Goal: Transaction & Acquisition: Purchase product/service

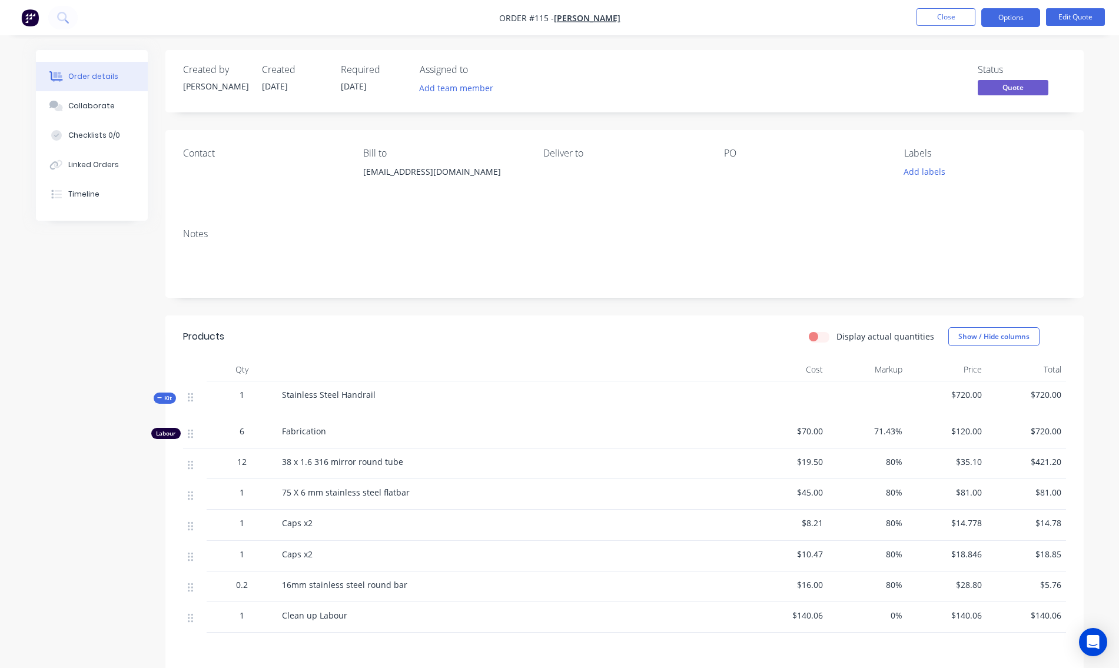
scroll to position [174, 0]
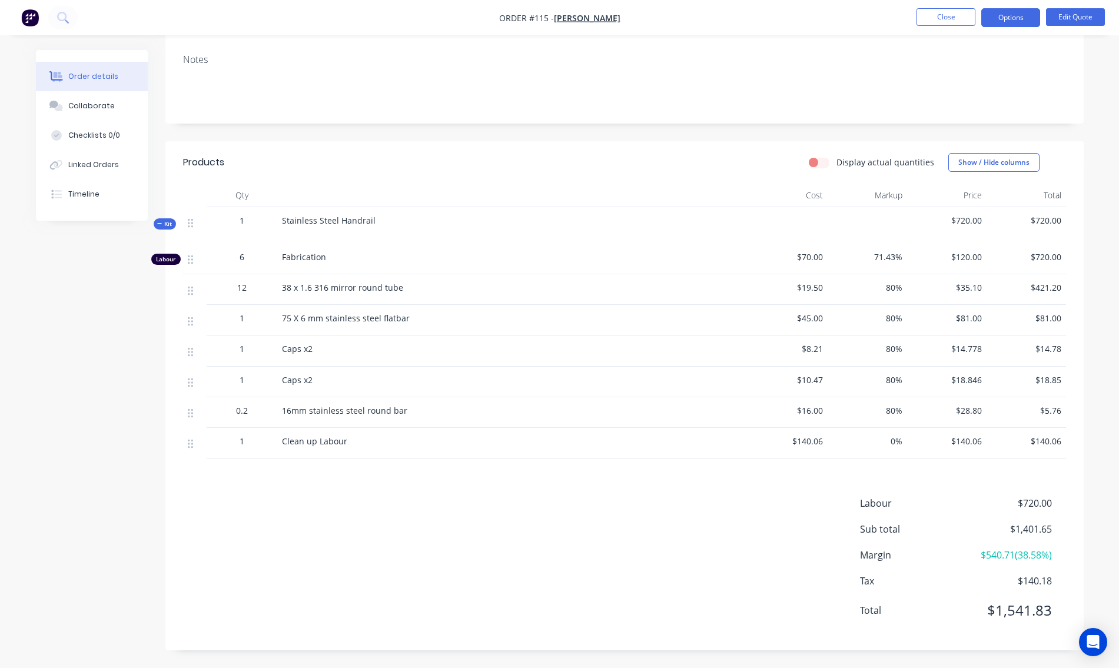
click at [820, 442] on span "$140.06" at bounding box center [788, 441] width 70 height 12
drag, startPoint x: 817, startPoint y: 446, endPoint x: 785, endPoint y: 442, distance: 32.1
click at [767, 446] on span "$140.06" at bounding box center [788, 441] width 70 height 12
drag, startPoint x: 823, startPoint y: 435, endPoint x: 774, endPoint y: 452, distance: 52.0
click at [774, 452] on div "$140.06" at bounding box center [787, 443] width 79 height 31
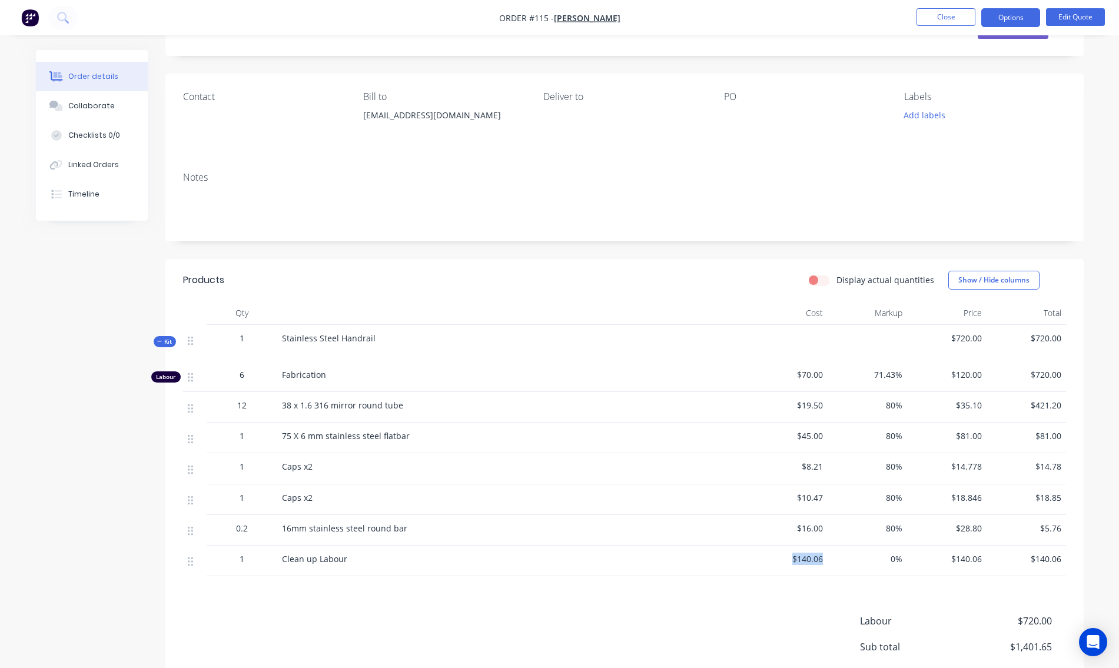
scroll to position [0, 0]
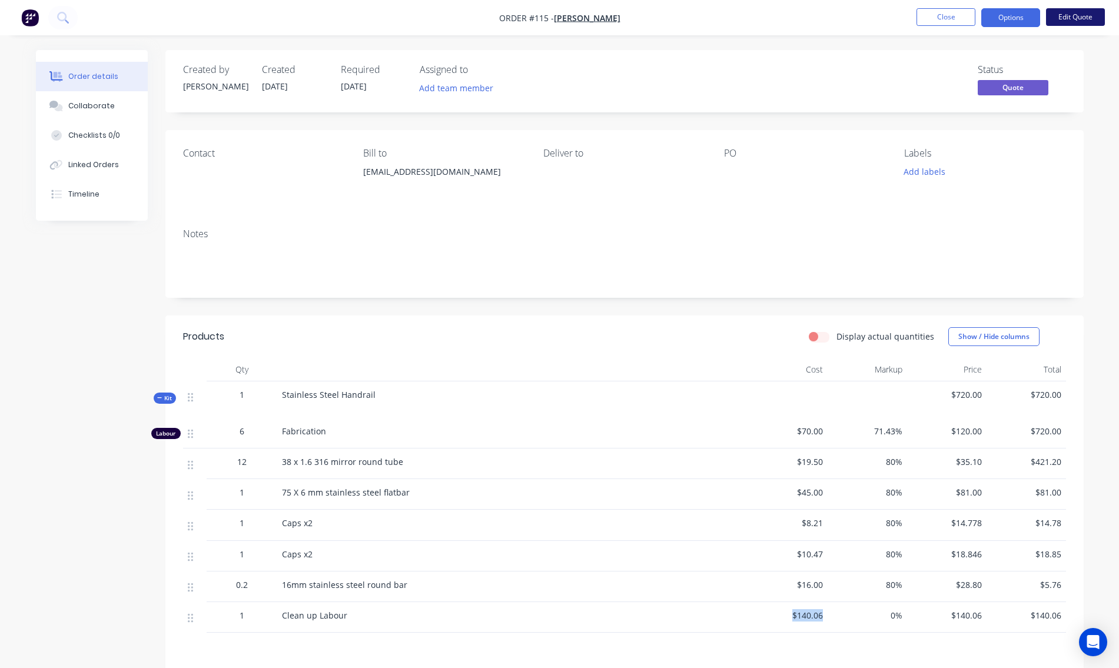
click at [1076, 14] on button "Edit Quote" at bounding box center [1075, 17] width 59 height 18
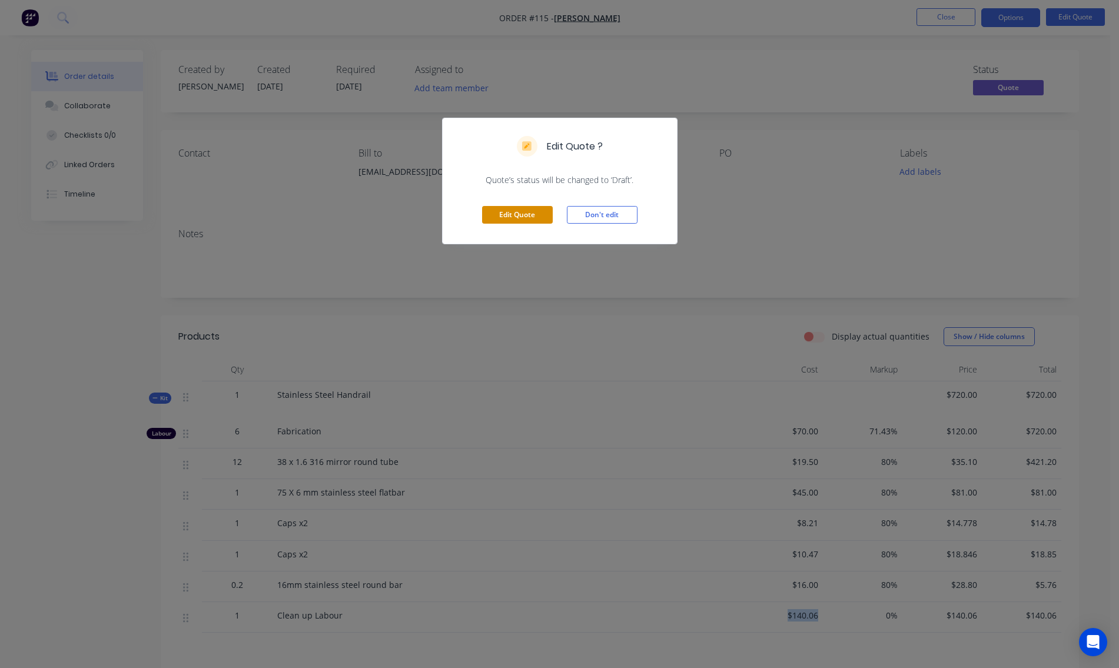
click at [524, 219] on button "Edit Quote" at bounding box center [517, 215] width 71 height 18
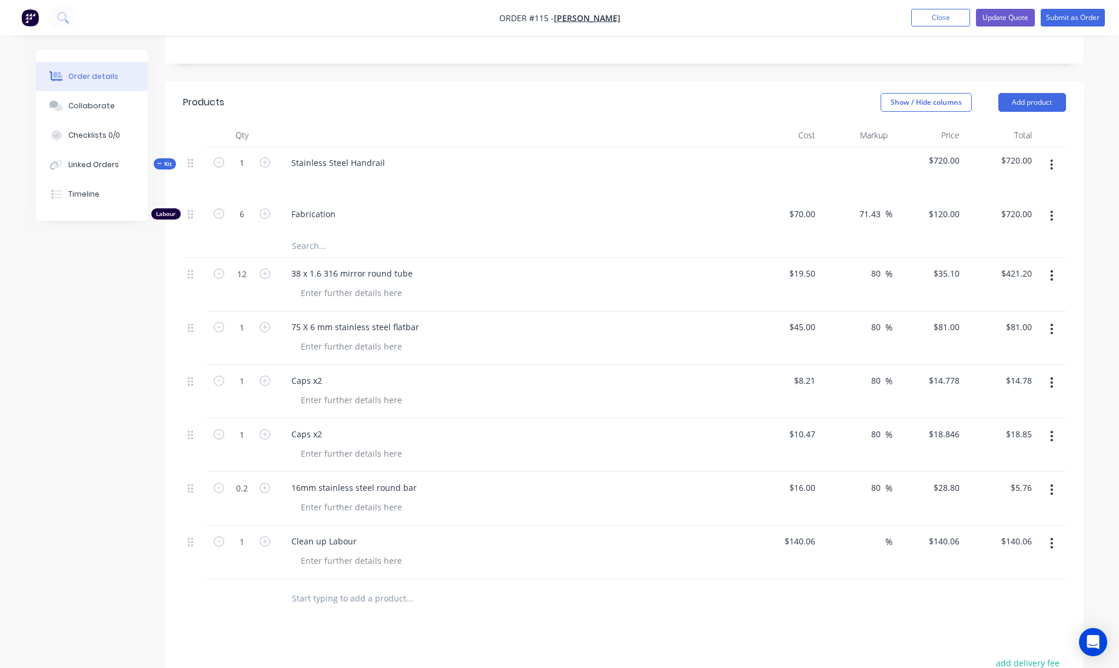
scroll to position [353, 0]
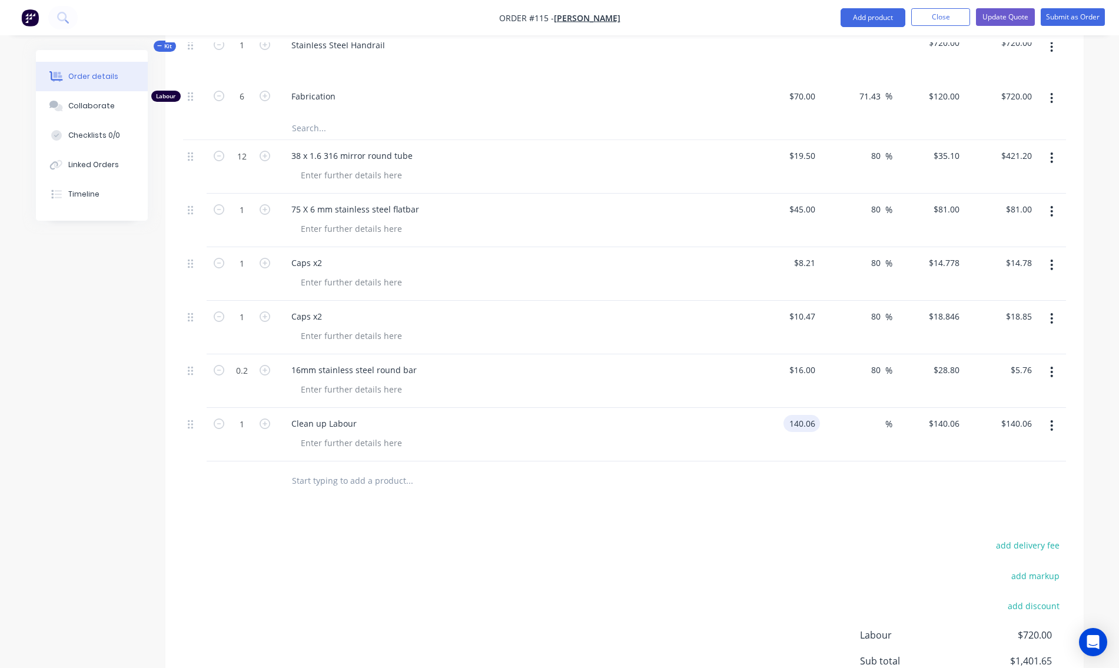
click at [805, 427] on input "140.06" at bounding box center [804, 423] width 32 height 17
drag, startPoint x: 806, startPoint y: 426, endPoint x: 794, endPoint y: 426, distance: 11.8
click at [805, 426] on input "140.06" at bounding box center [804, 423] width 32 height 17
click at [803, 427] on input "140.06" at bounding box center [804, 423] width 32 height 17
click at [808, 427] on input "140.06" at bounding box center [804, 423] width 32 height 17
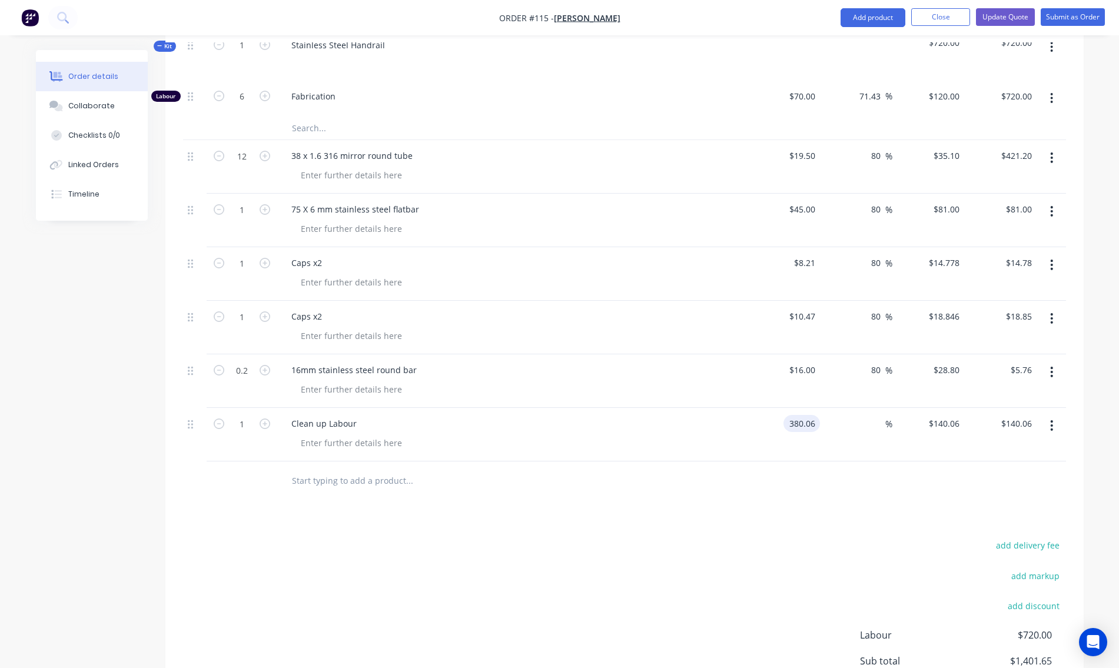
type input "$380.06"
click at [825, 457] on div "%" at bounding box center [856, 435] width 72 height 54
click at [787, 498] on div at bounding box center [624, 481] width 883 height 38
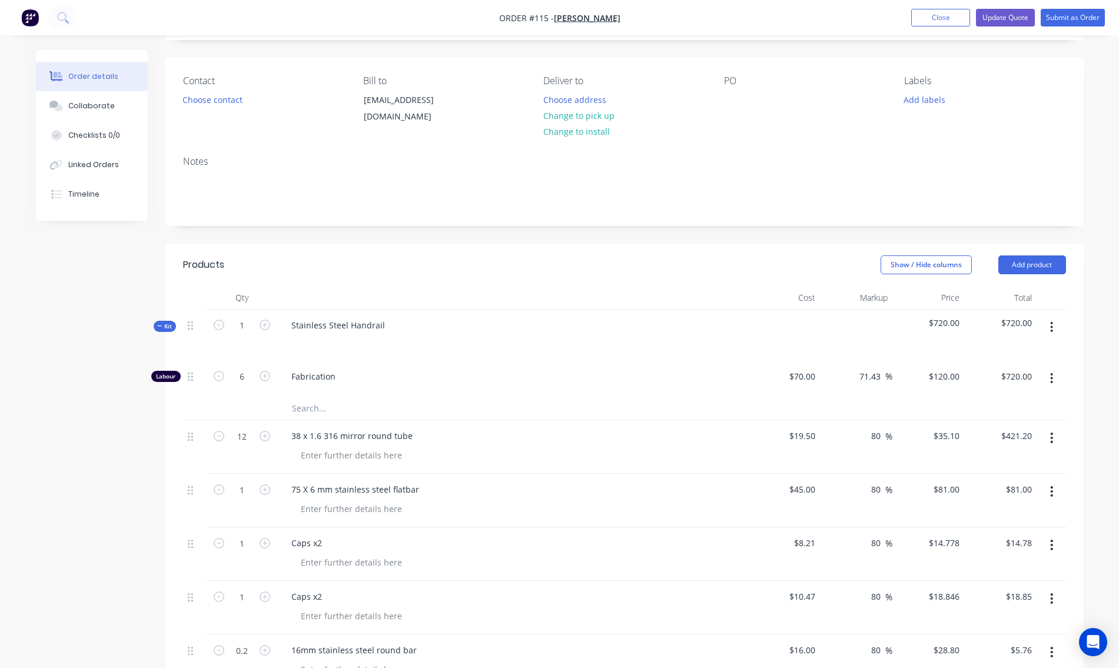
scroll to position [0, 0]
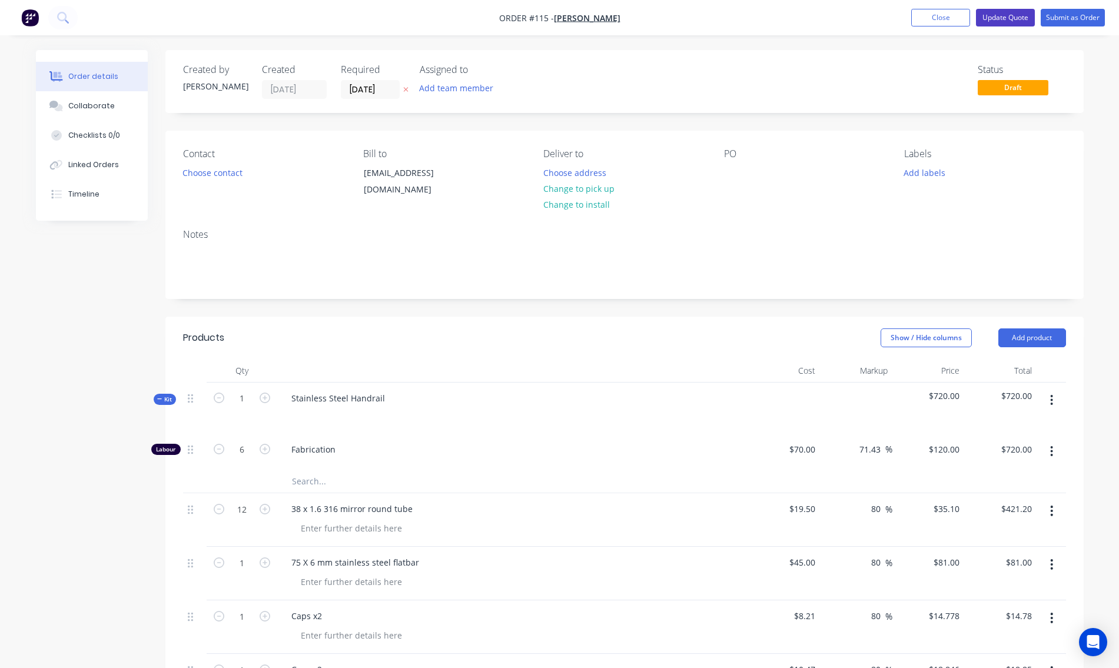
click at [1009, 19] on button "Update Quote" at bounding box center [1005, 18] width 59 height 18
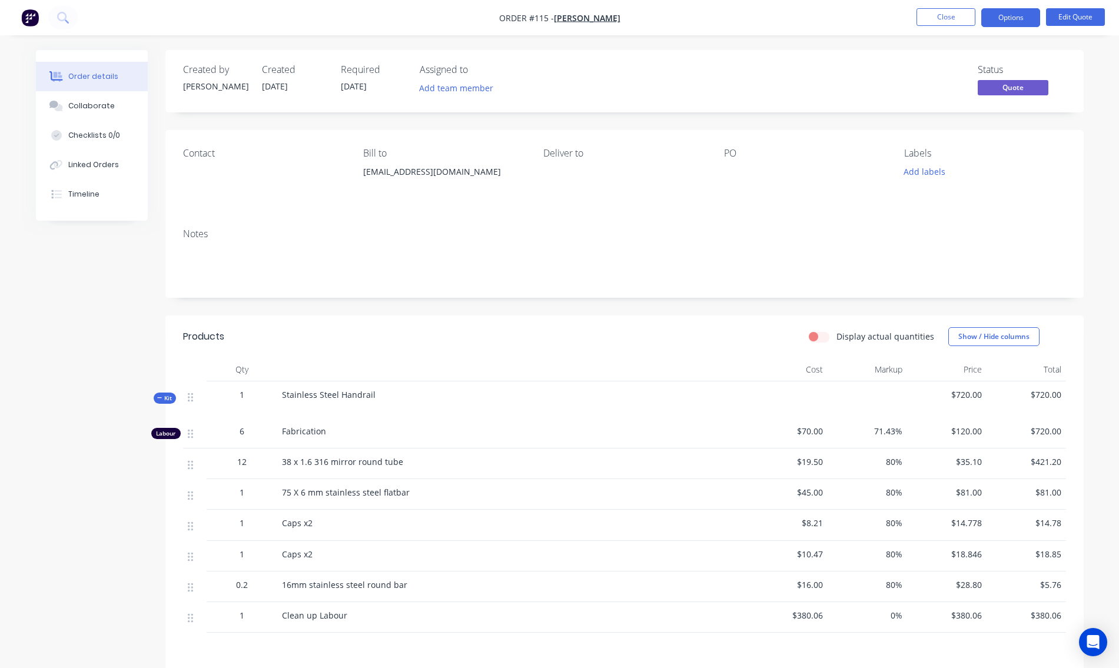
click at [164, 401] on span "Kit" at bounding box center [164, 398] width 15 height 9
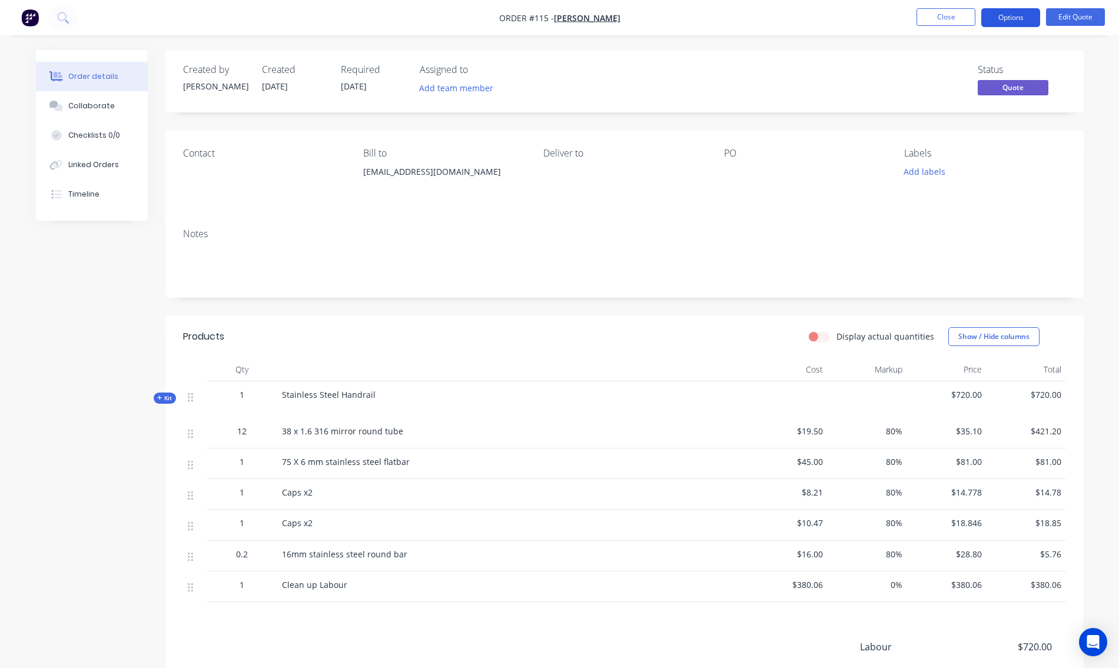
click at [1015, 15] on button "Options" at bounding box center [1011, 17] width 59 height 19
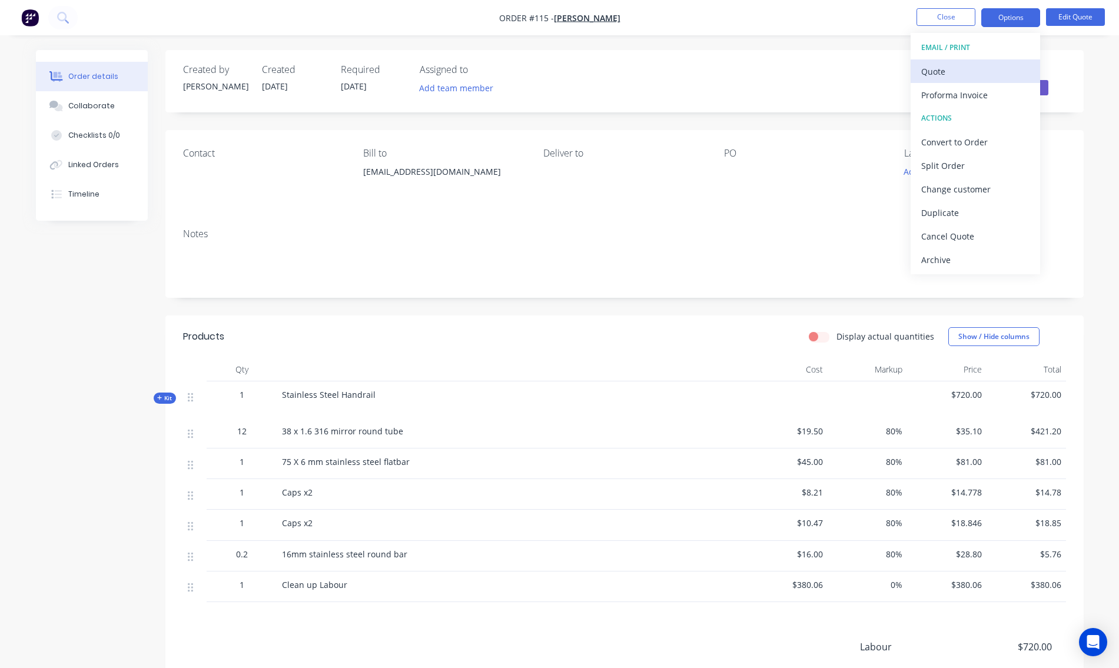
click at [979, 76] on div "Quote" at bounding box center [976, 71] width 108 height 17
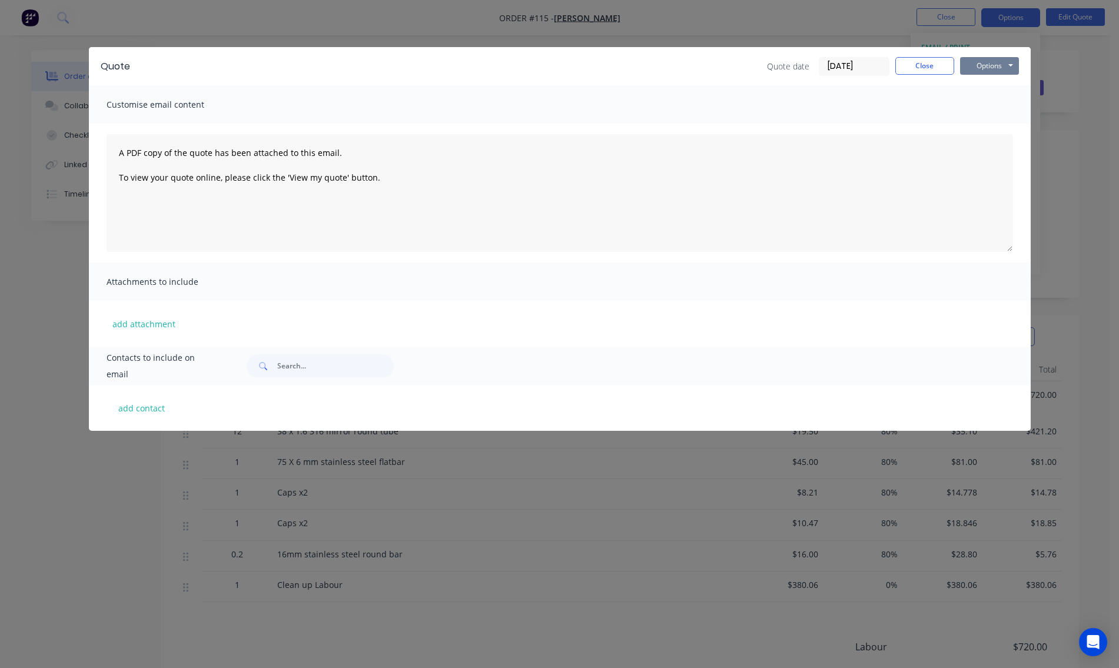
click at [1015, 66] on button "Options" at bounding box center [989, 66] width 59 height 18
click at [991, 85] on button "Preview" at bounding box center [997, 86] width 75 height 19
click at [936, 67] on button "Close" at bounding box center [925, 66] width 59 height 18
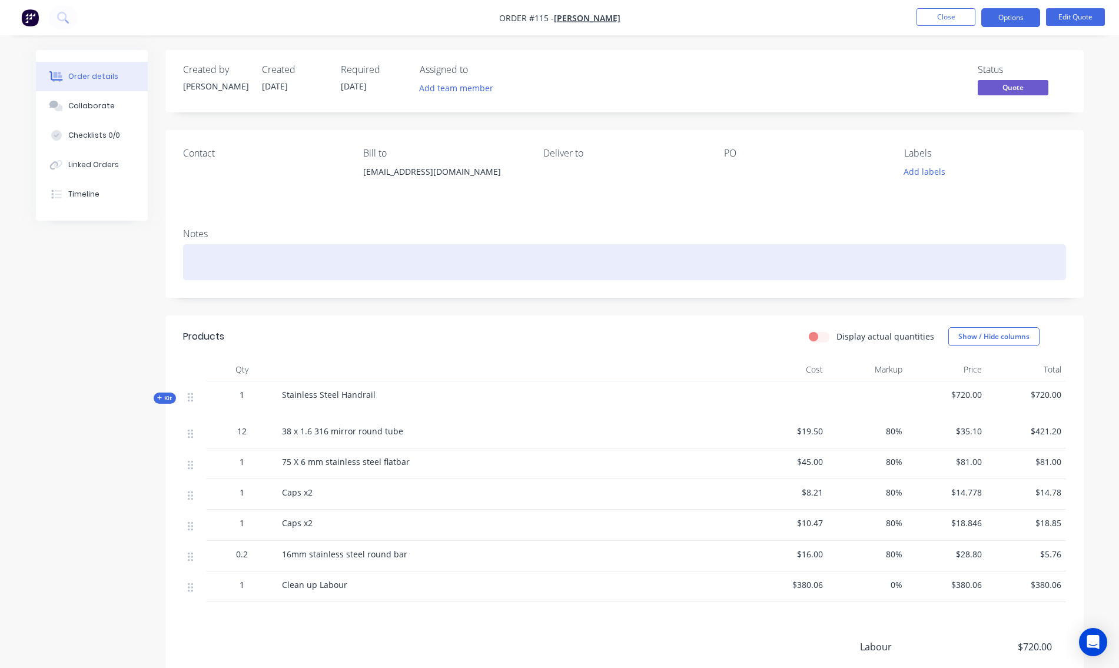
scroll to position [144, 0]
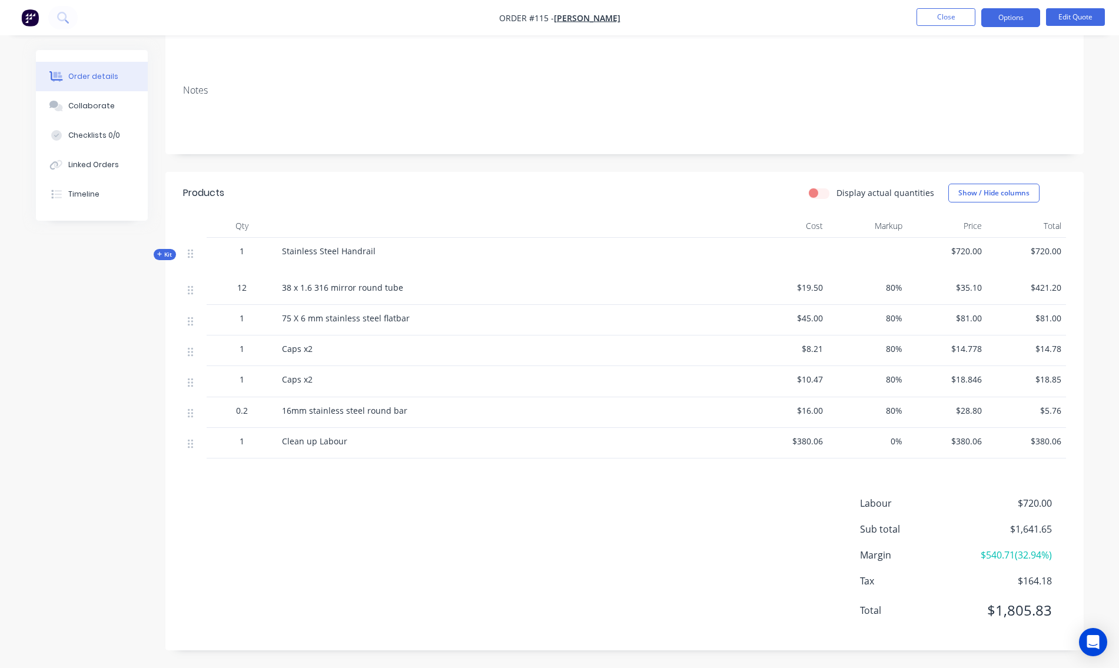
click at [1053, 250] on span "$720.00" at bounding box center [1027, 251] width 70 height 12
click at [1066, 18] on button "Edit Quote" at bounding box center [1075, 17] width 59 height 18
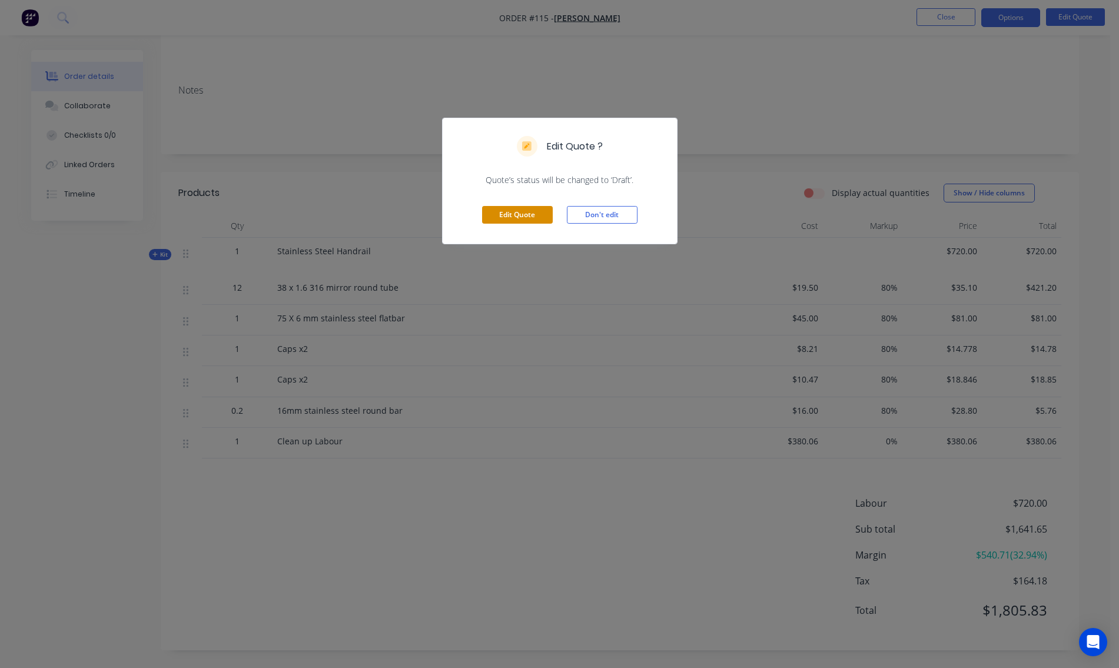
click at [536, 216] on button "Edit Quote" at bounding box center [517, 215] width 71 height 18
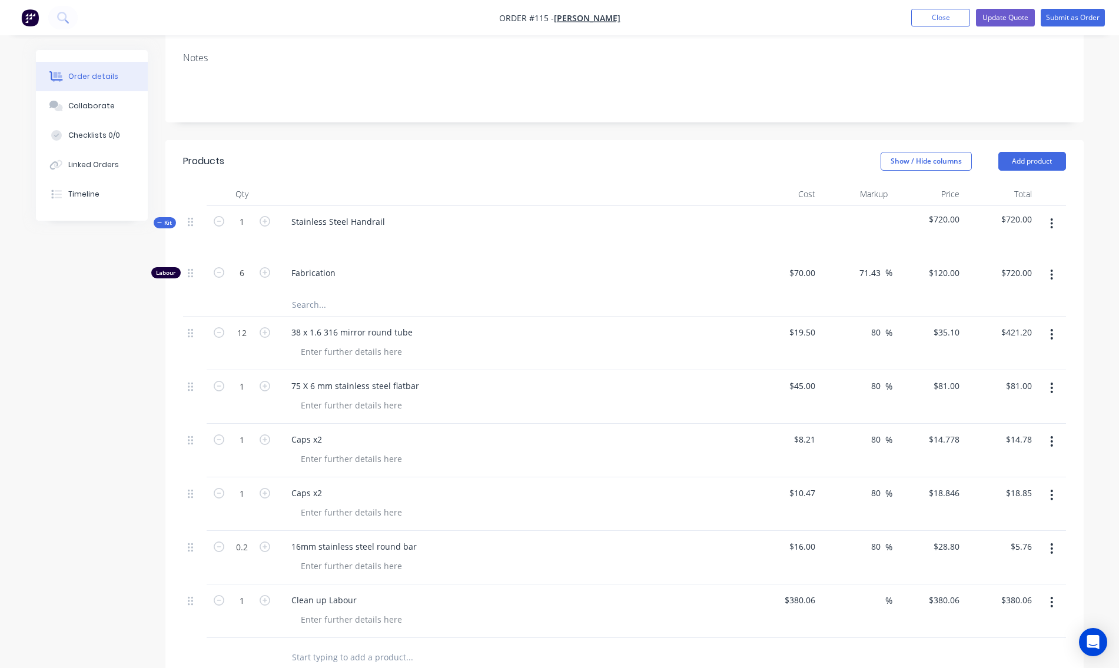
scroll to position [236, 0]
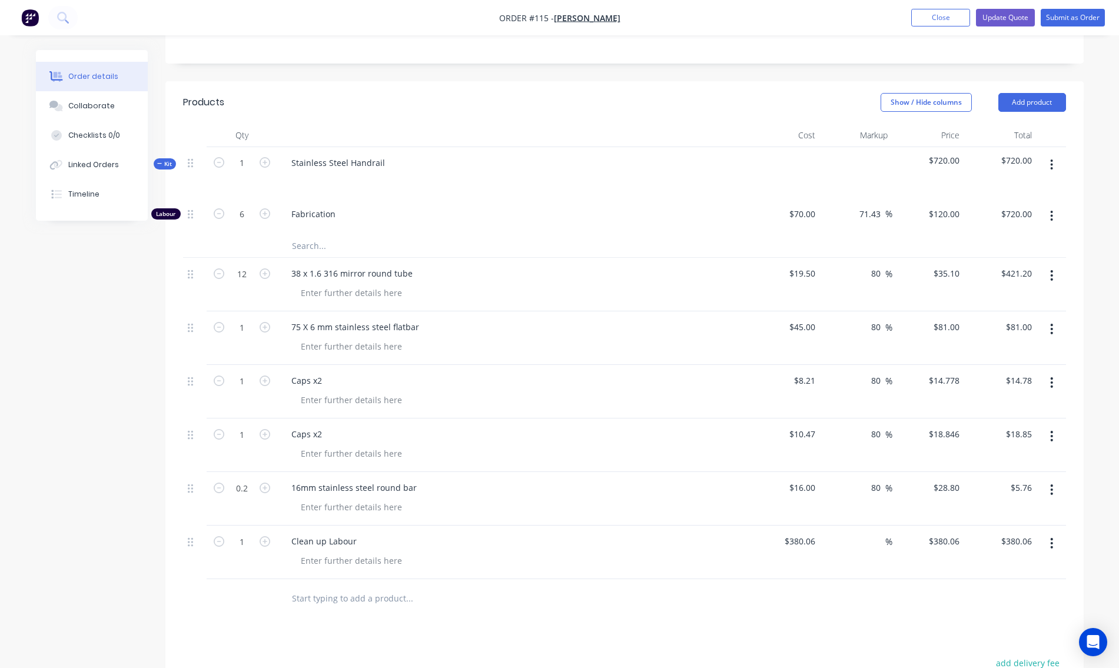
click at [170, 167] on span "Kit" at bounding box center [164, 164] width 15 height 9
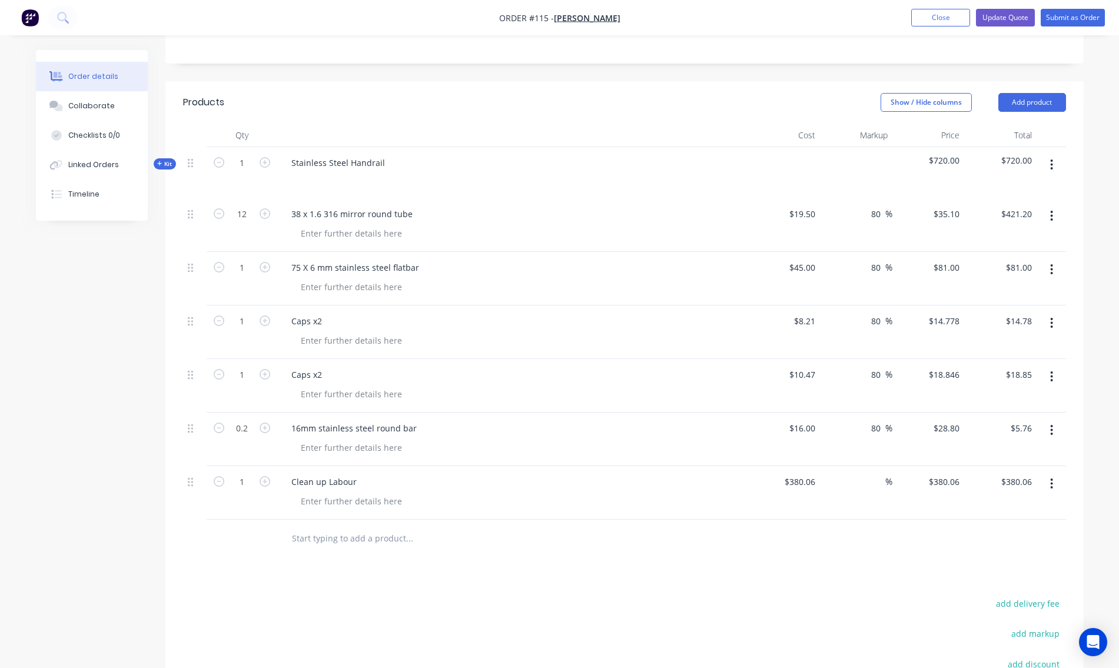
click at [170, 167] on span "Kit" at bounding box center [164, 164] width 15 height 9
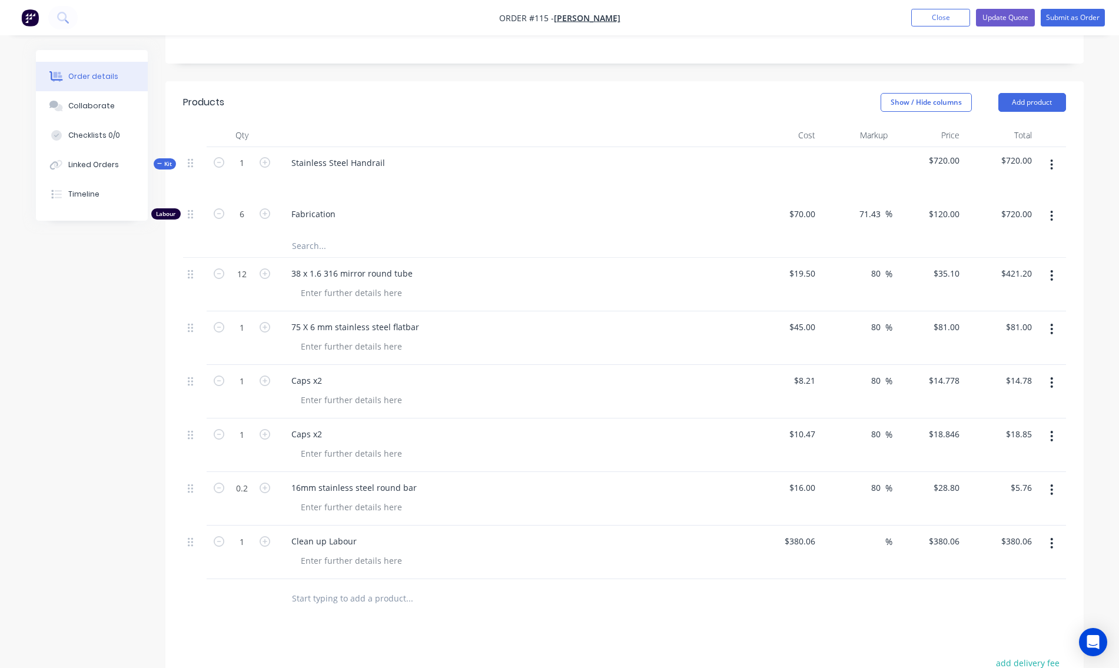
click at [170, 167] on span "Kit" at bounding box center [164, 164] width 15 height 9
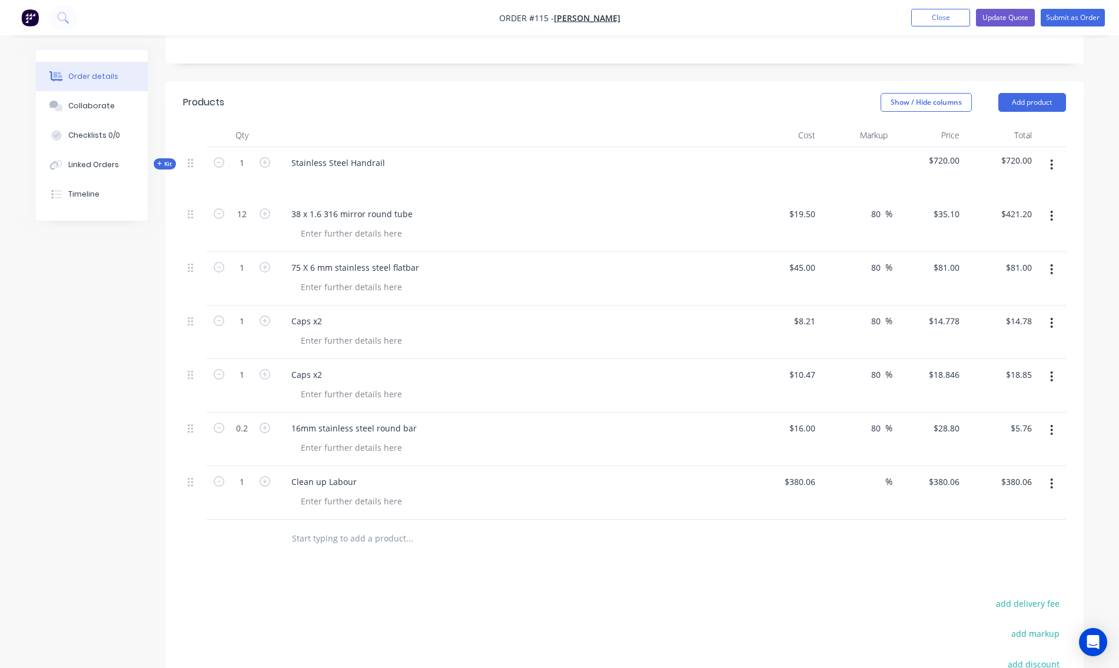
click at [1053, 161] on icon "button" at bounding box center [1051, 164] width 3 height 13
click at [1036, 219] on div "Add product to kit" at bounding box center [1010, 219] width 91 height 17
click at [1097, 208] on div "Order details Collaborate Checklists 0/0 Linked Orders Timeline Order details C…" at bounding box center [559, 311] width 1119 height 1094
click at [1052, 214] on icon "button" at bounding box center [1051, 216] width 3 height 13
click at [1092, 205] on div "Order details Collaborate Checklists 0/0 Linked Orders Timeline Order details C…" at bounding box center [560, 337] width 1072 height 1044
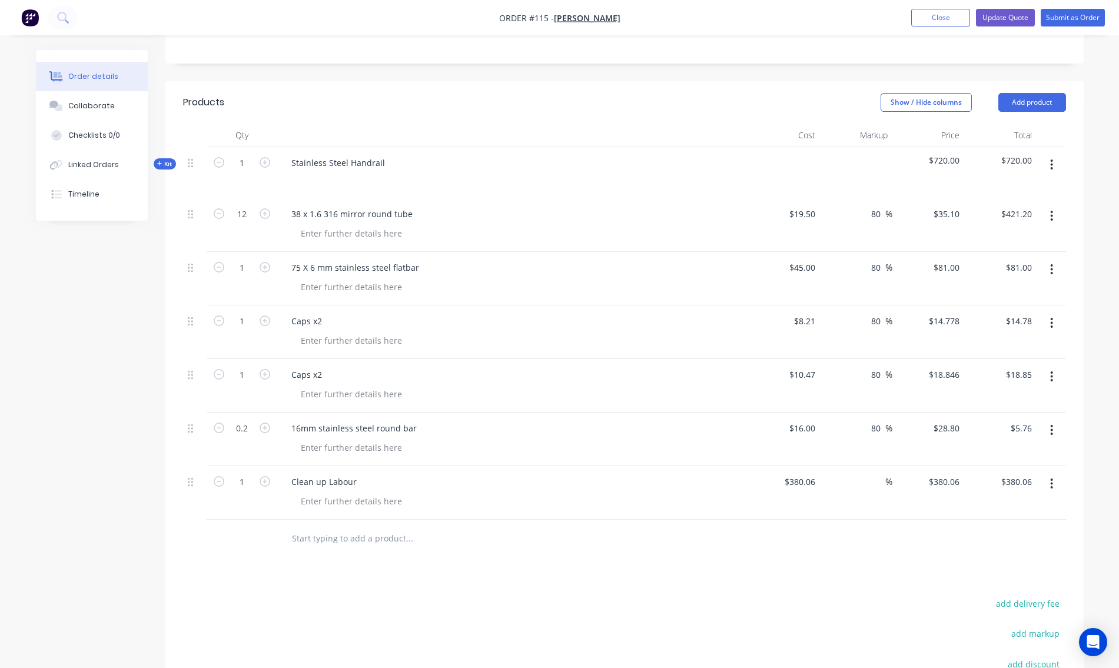
click at [1052, 160] on icon "button" at bounding box center [1052, 165] width 2 height 11
click at [1012, 221] on div "Add product to kit" at bounding box center [1010, 219] width 91 height 17
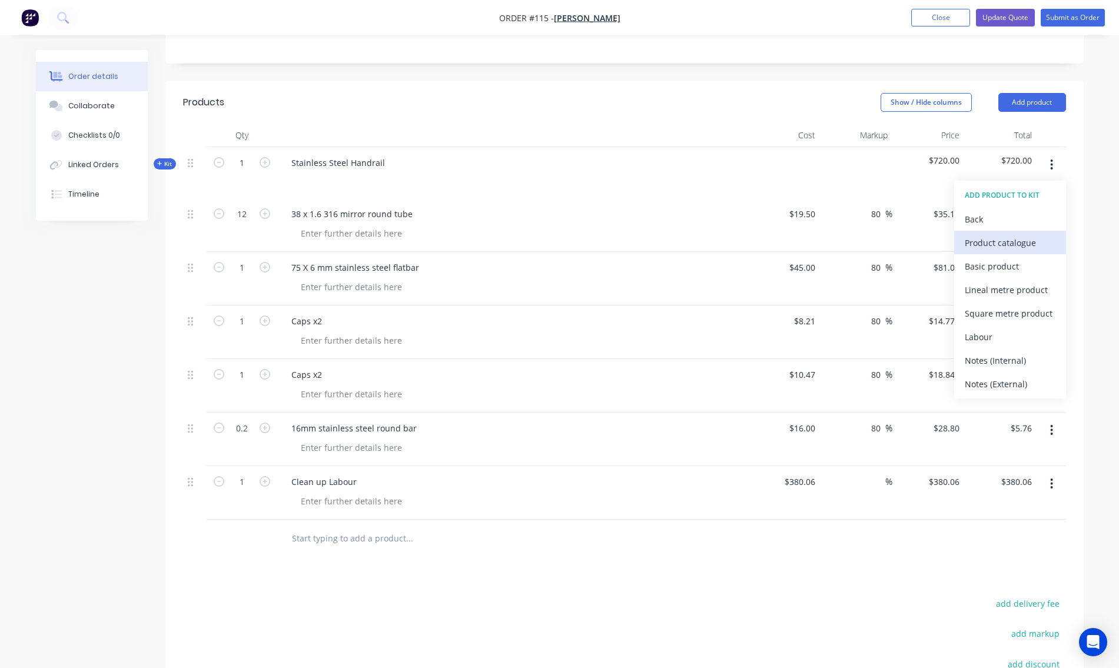
click at [1001, 239] on div "Product catalogue" at bounding box center [1010, 242] width 91 height 17
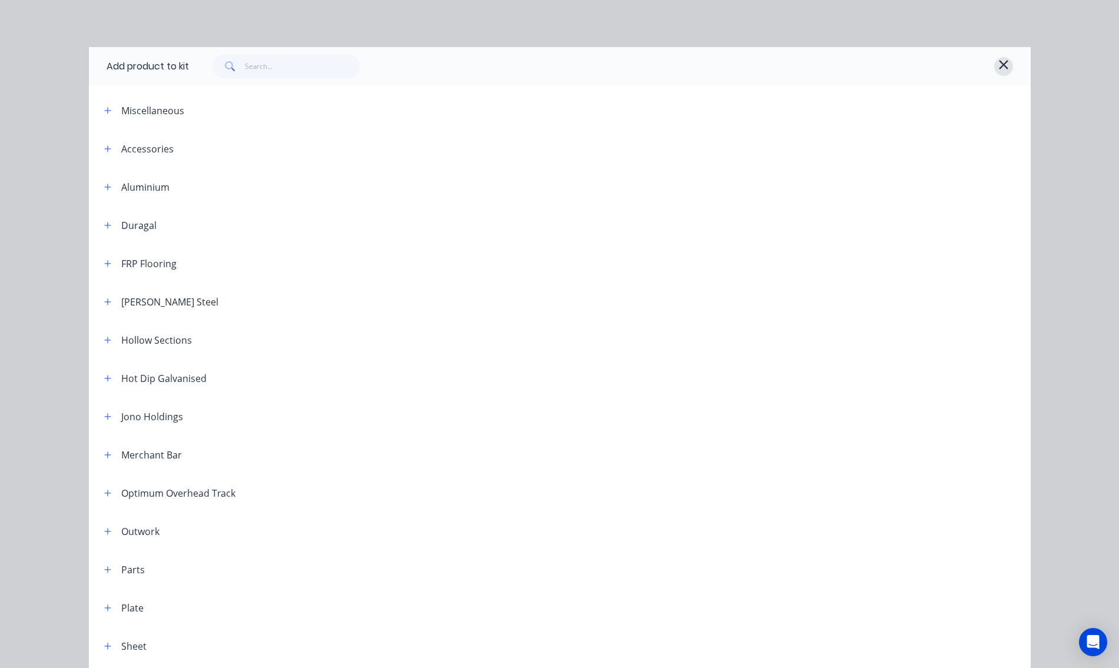
click at [1000, 67] on icon "button" at bounding box center [1004, 65] width 11 height 14
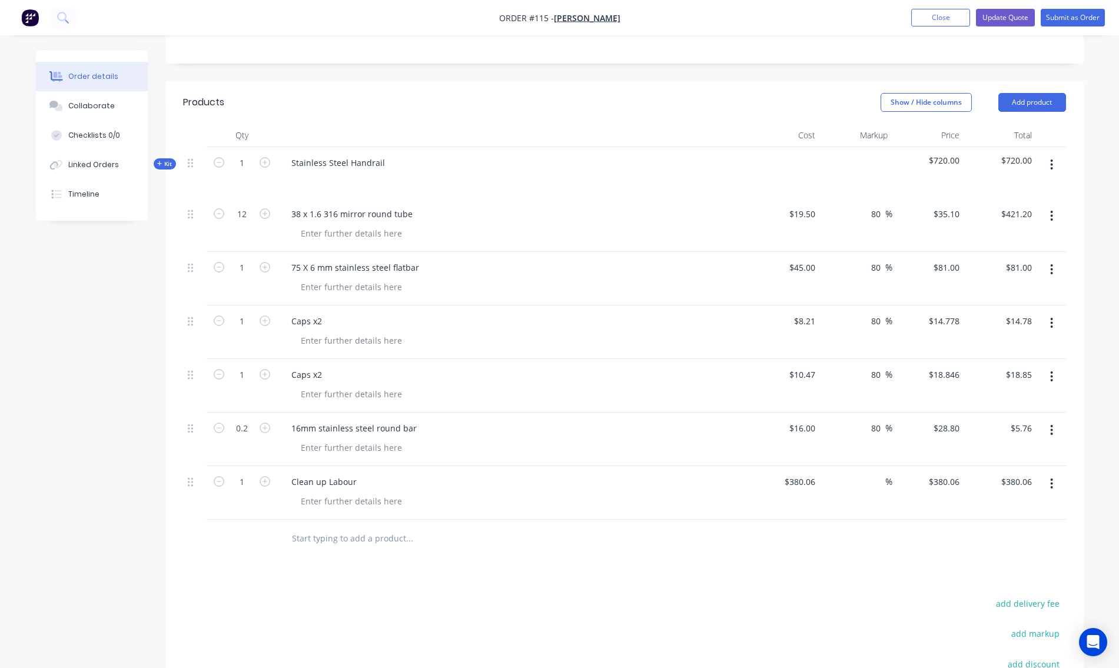
click at [1052, 163] on icon "button" at bounding box center [1051, 164] width 3 height 13
click at [1019, 221] on div "Add product to kit" at bounding box center [1010, 219] width 91 height 17
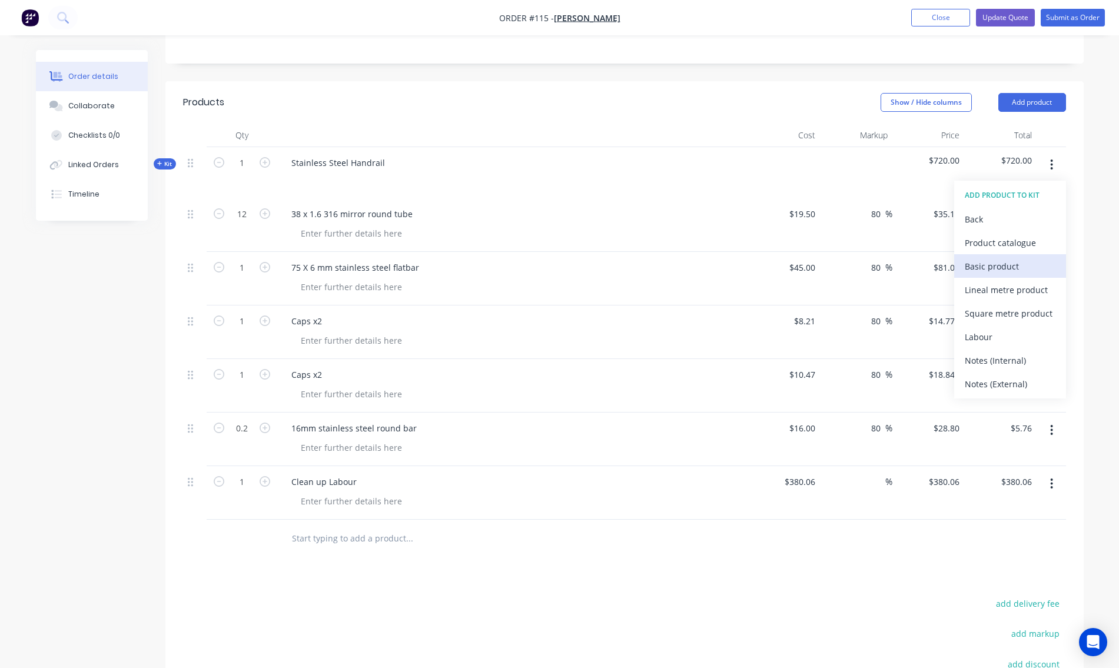
click at [976, 263] on div "Basic product" at bounding box center [1010, 266] width 91 height 17
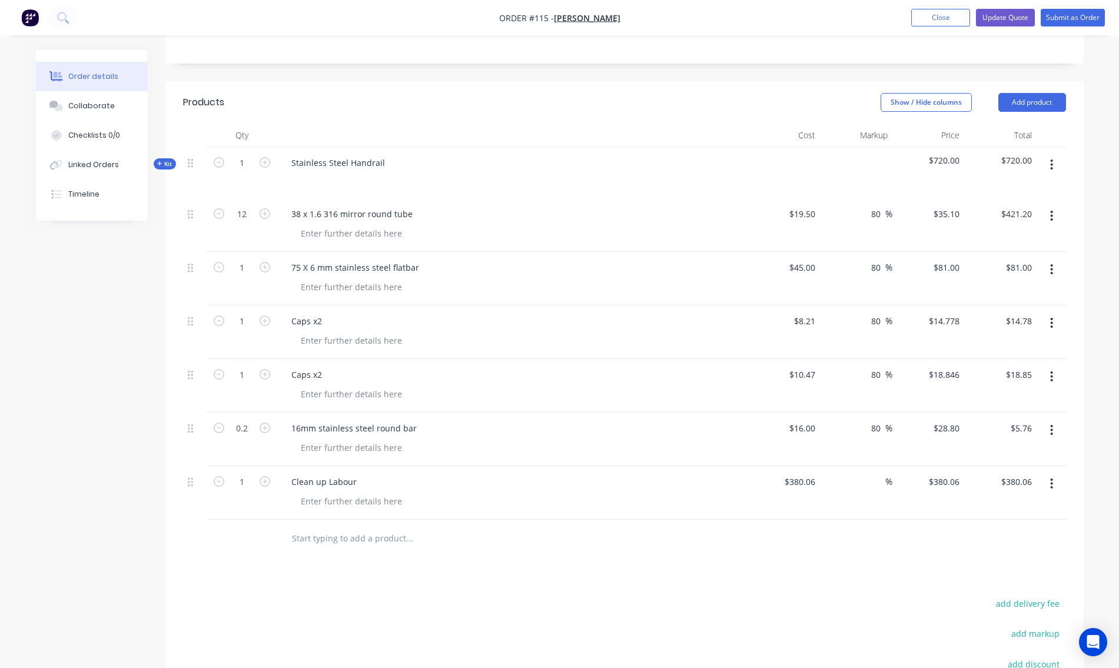
click at [359, 540] on input "text" at bounding box center [409, 539] width 236 height 24
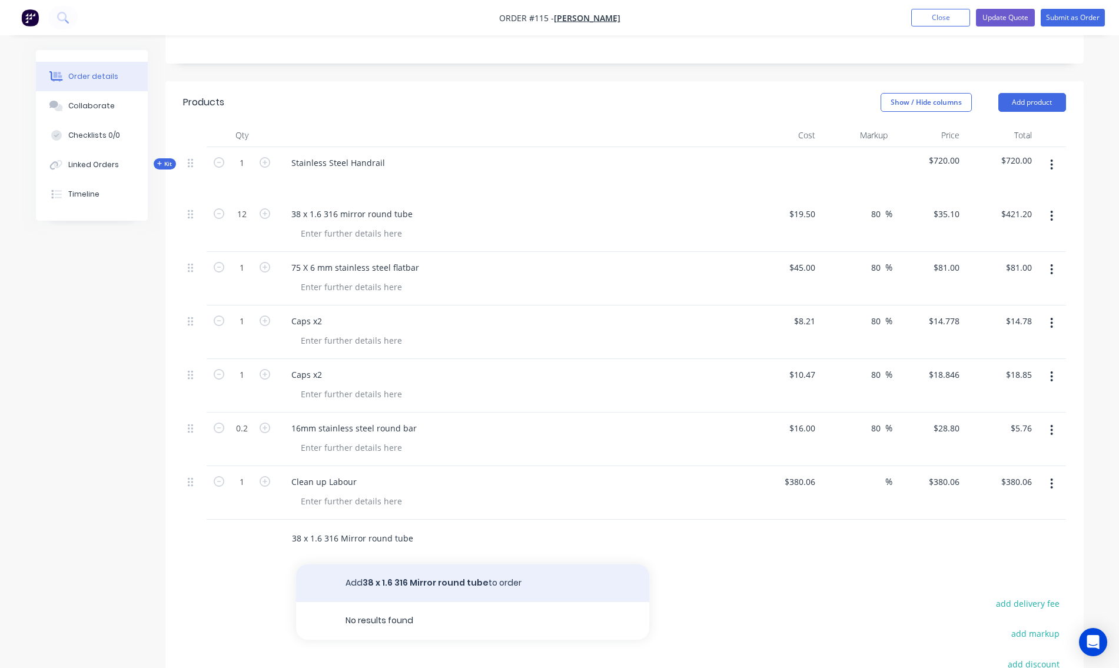
type input "38 x 1.6 316 Mirror round tube"
click at [439, 582] on button "Add 38 x 1.6 316 Mirror round tube to order" at bounding box center [472, 584] width 353 height 38
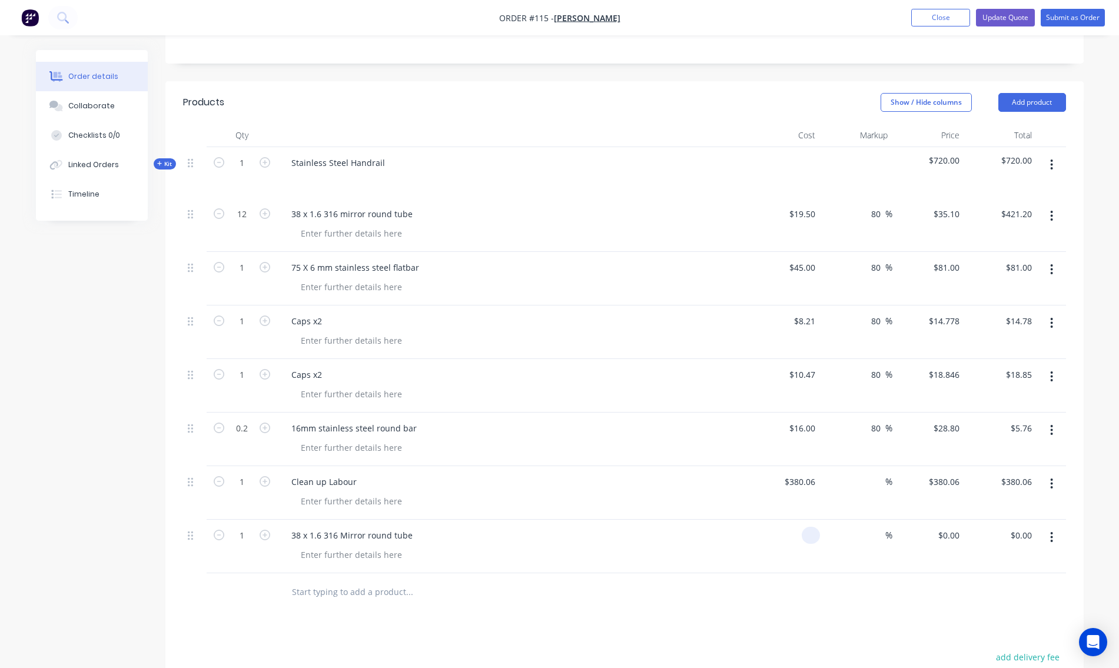
click at [816, 534] on input at bounding box center [814, 535] width 14 height 17
type input "$19.50"
click at [876, 537] on input at bounding box center [879, 535] width 14 height 17
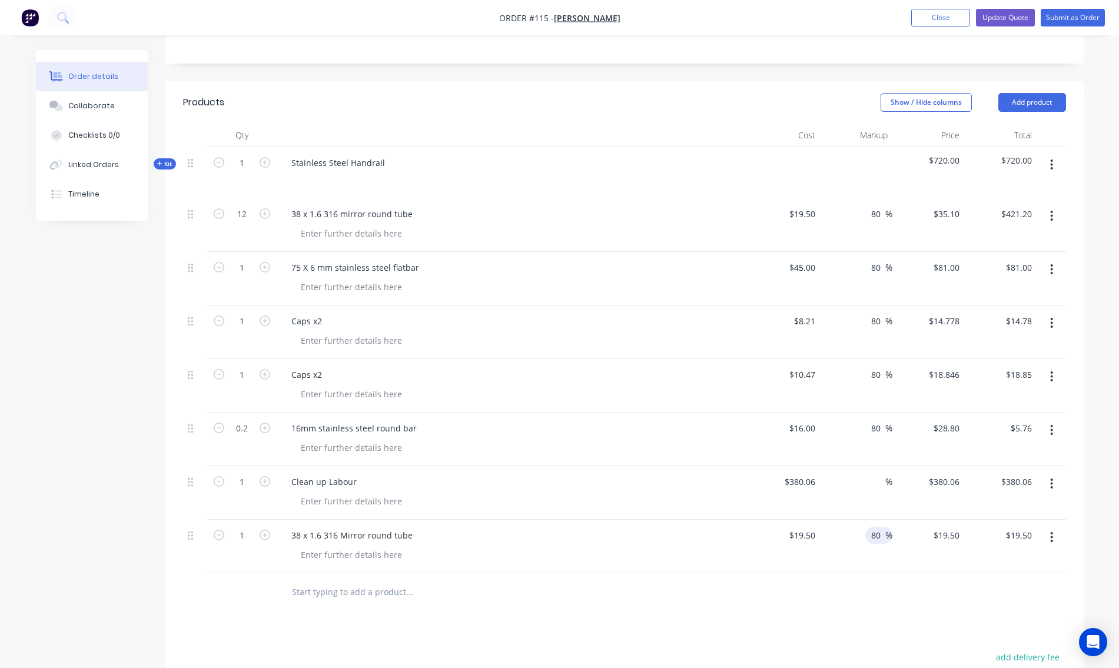
type input "80"
type input "$35.10"
click at [882, 559] on div "80 80 %" at bounding box center [856, 547] width 72 height 54
type input "12"
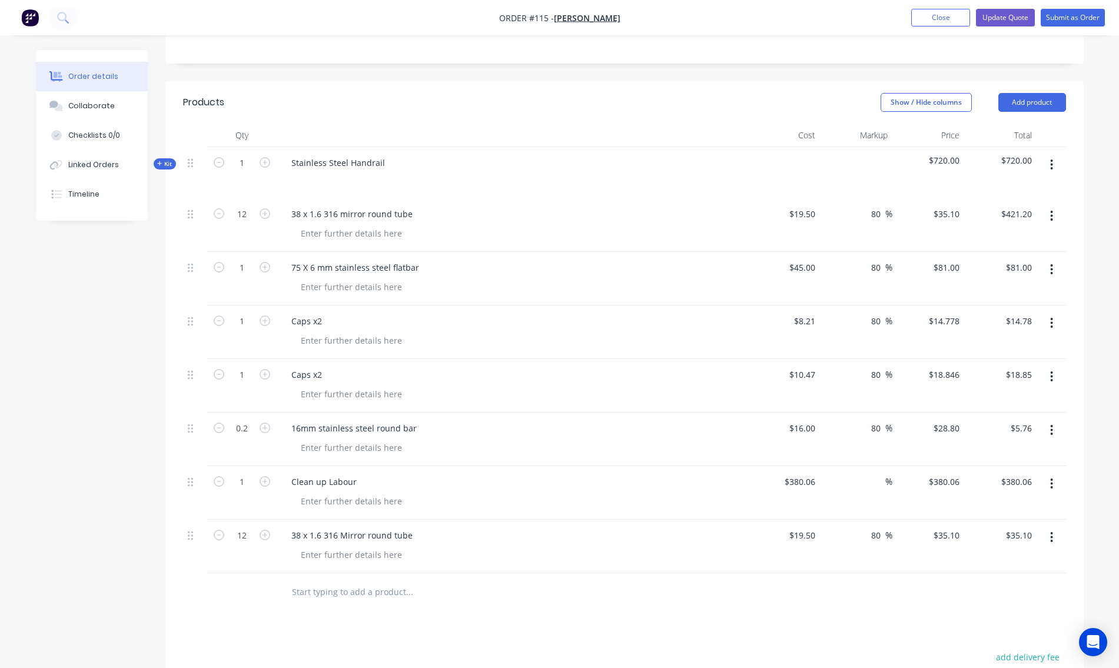
type input "$421.20"
click at [546, 535] on div "38 x 1.6 316 Mirror round tube" at bounding box center [513, 535] width 462 height 17
click at [1052, 216] on icon "button" at bounding box center [1052, 216] width 2 height 11
click at [1018, 313] on div "Delete" at bounding box center [1010, 317] width 91 height 17
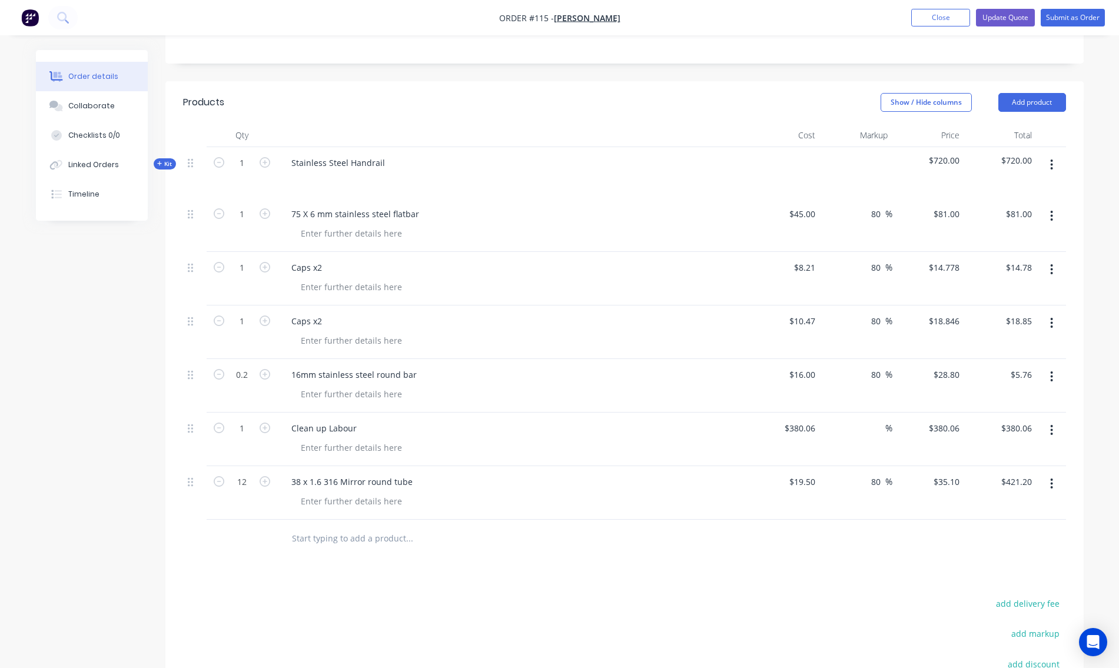
click at [1052, 165] on icon "button" at bounding box center [1052, 165] width 2 height 11
click at [1031, 222] on div "Add product to kit" at bounding box center [1010, 219] width 91 height 17
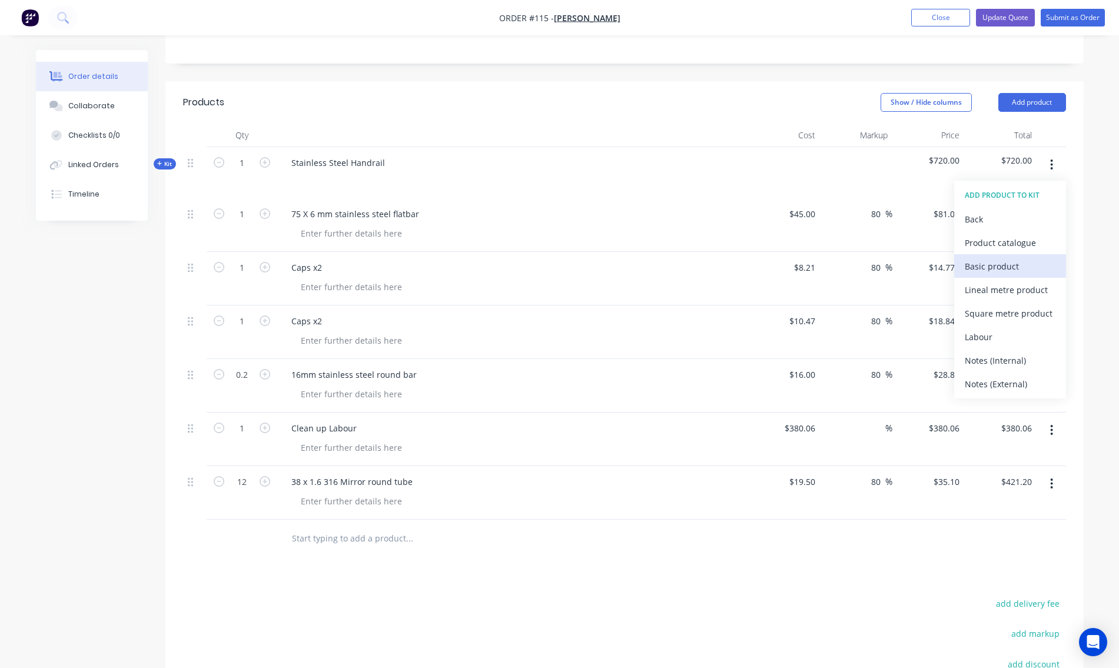
click at [1005, 265] on div "Basic product" at bounding box center [1010, 266] width 91 height 17
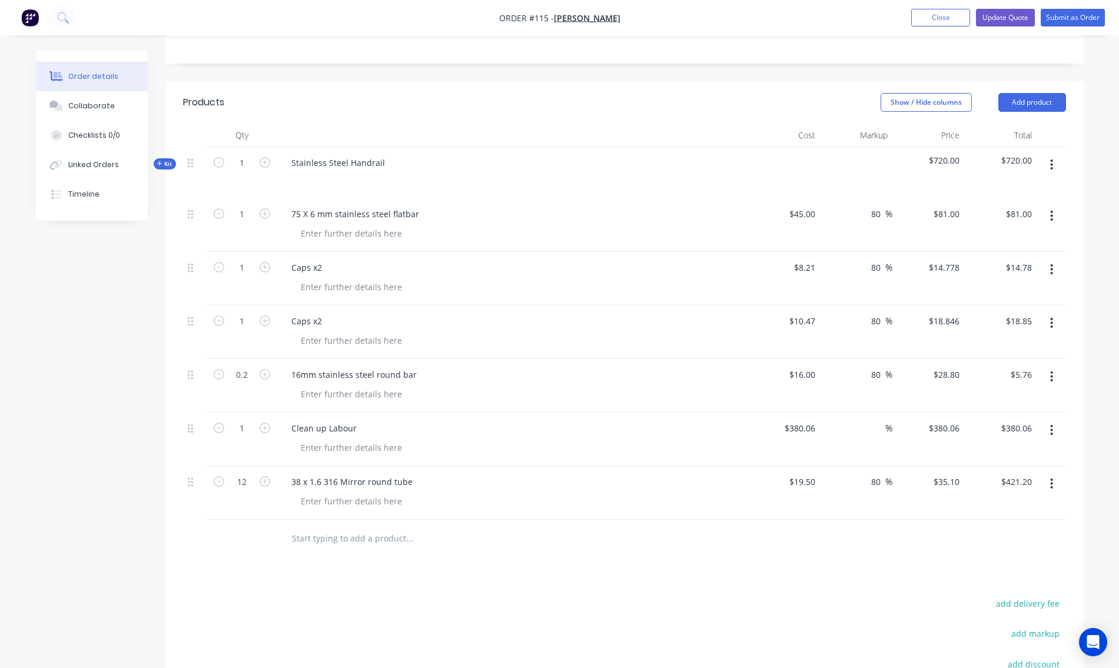
click at [299, 539] on input "text" at bounding box center [409, 539] width 236 height 24
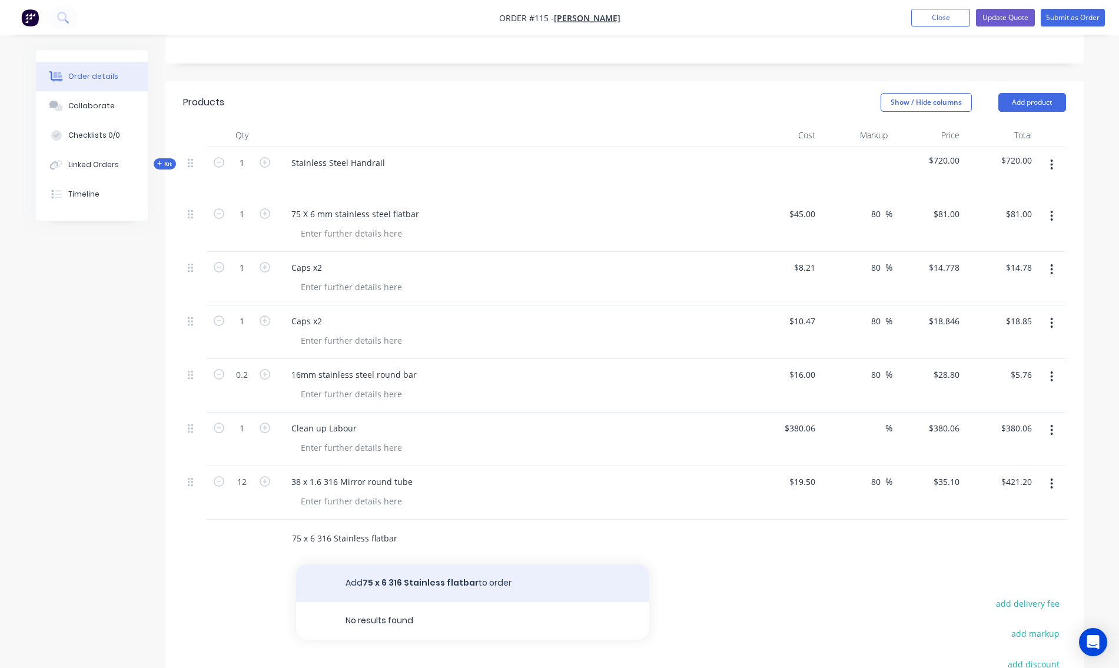
type input "75 x 6 316 Stainless flatbar"
click at [472, 584] on button "Add 75 x 6 316 Stainless flatbar to order" at bounding box center [472, 584] width 353 height 38
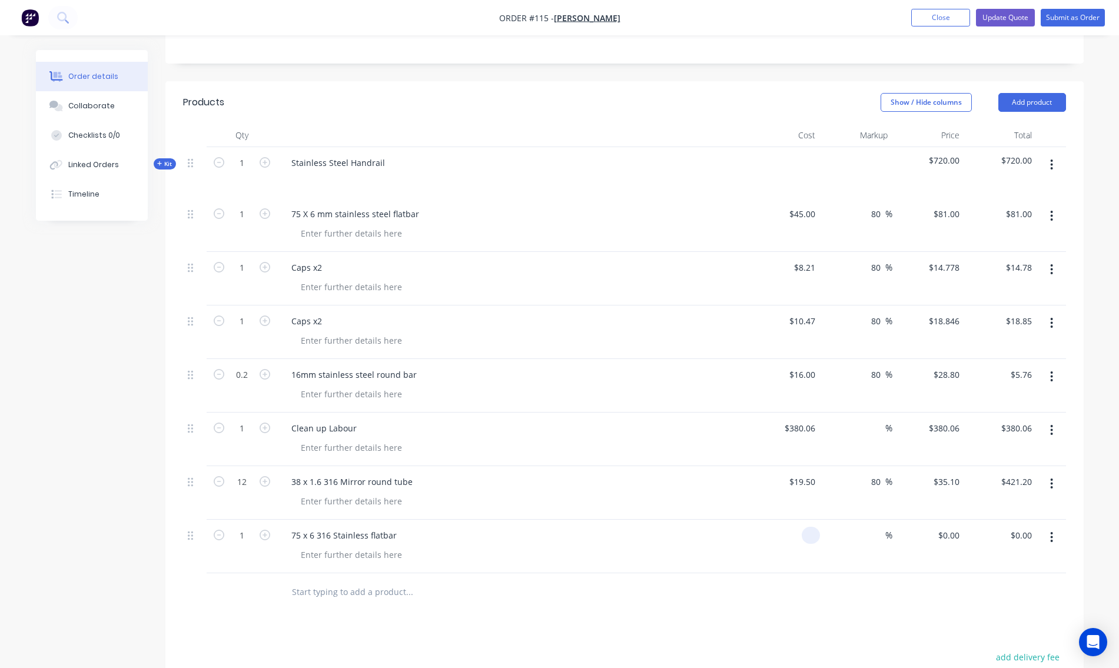
click at [802, 539] on div at bounding box center [784, 547] width 72 height 54
type input "$45.00"
click at [894, 537] on div "$45.00 $45.00" at bounding box center [929, 547] width 72 height 54
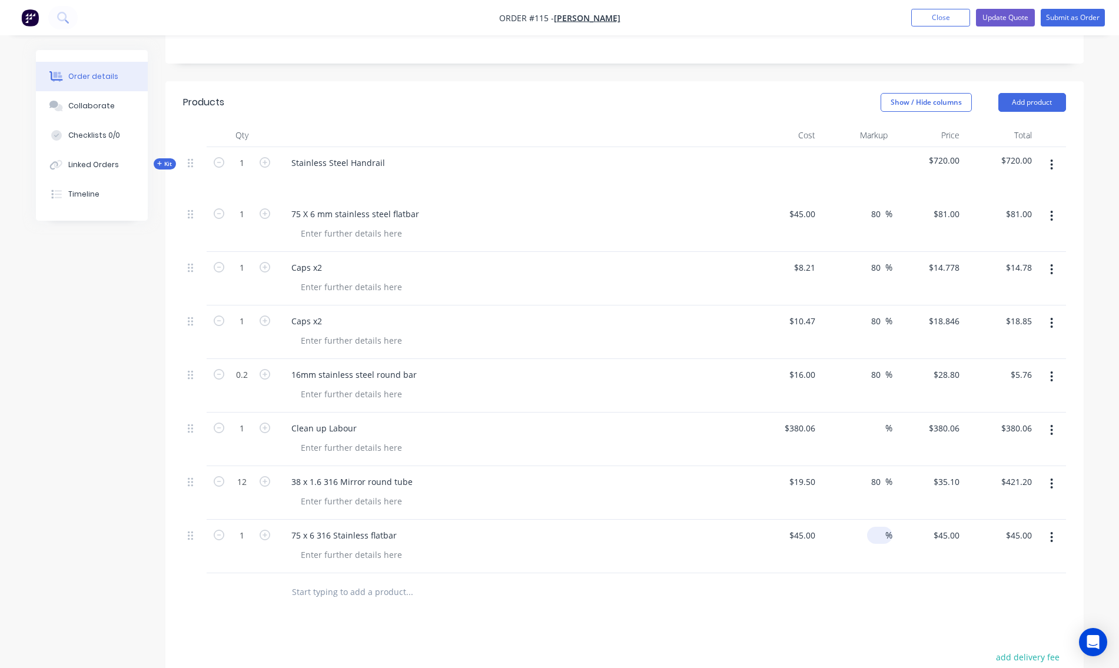
click at [874, 533] on input at bounding box center [879, 535] width 14 height 17
type input "80"
type input "$81.00"
click at [864, 566] on div "80 80 %" at bounding box center [856, 547] width 72 height 54
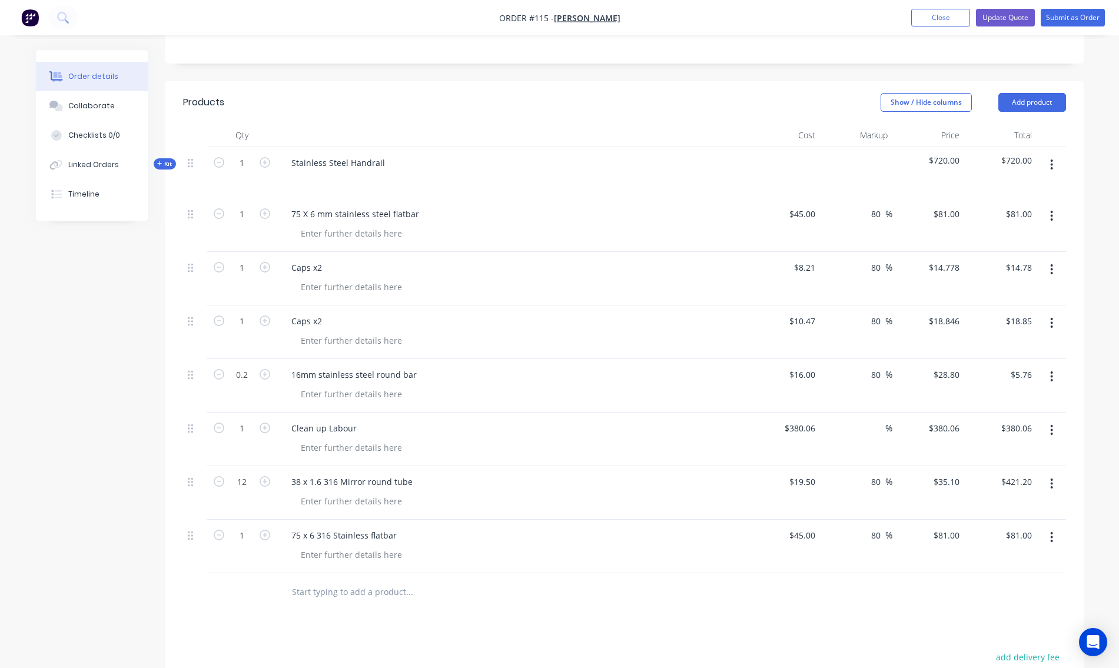
click at [1052, 211] on icon "button" at bounding box center [1051, 216] width 3 height 13
drag, startPoint x: 1019, startPoint y: 313, endPoint x: 1013, endPoint y: 287, distance: 26.4
click at [1018, 313] on div "Delete" at bounding box center [1010, 317] width 91 height 17
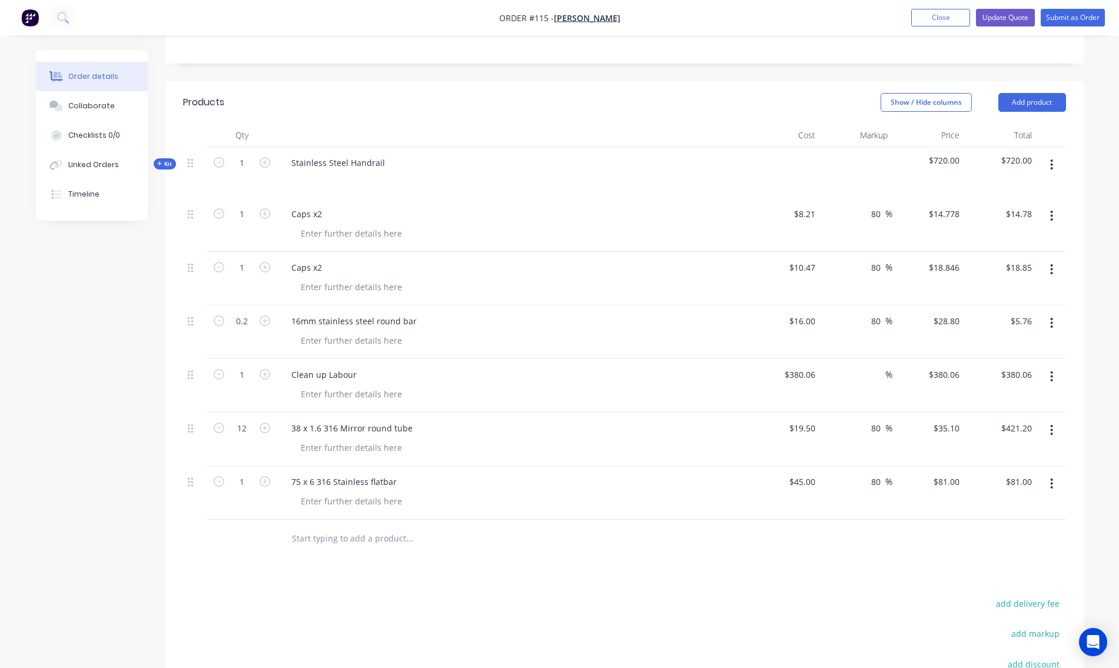
click at [1053, 163] on icon "button" at bounding box center [1051, 164] width 3 height 13
click at [1022, 218] on div "Add product to kit" at bounding box center [1010, 219] width 91 height 17
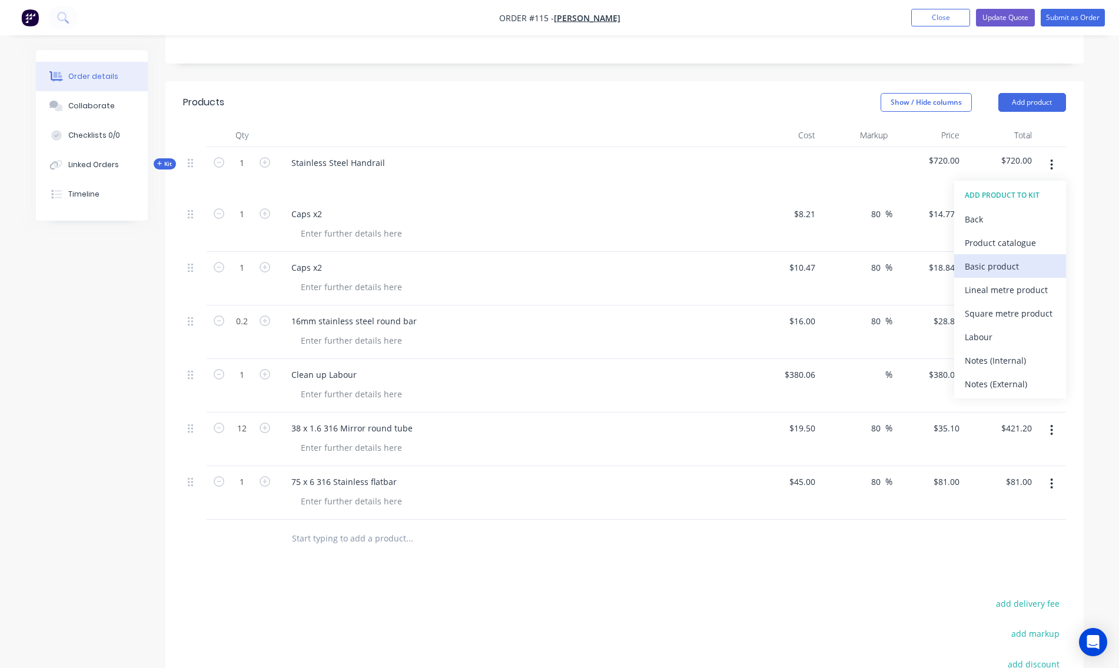
click at [986, 269] on div "Basic product" at bounding box center [1010, 266] width 91 height 17
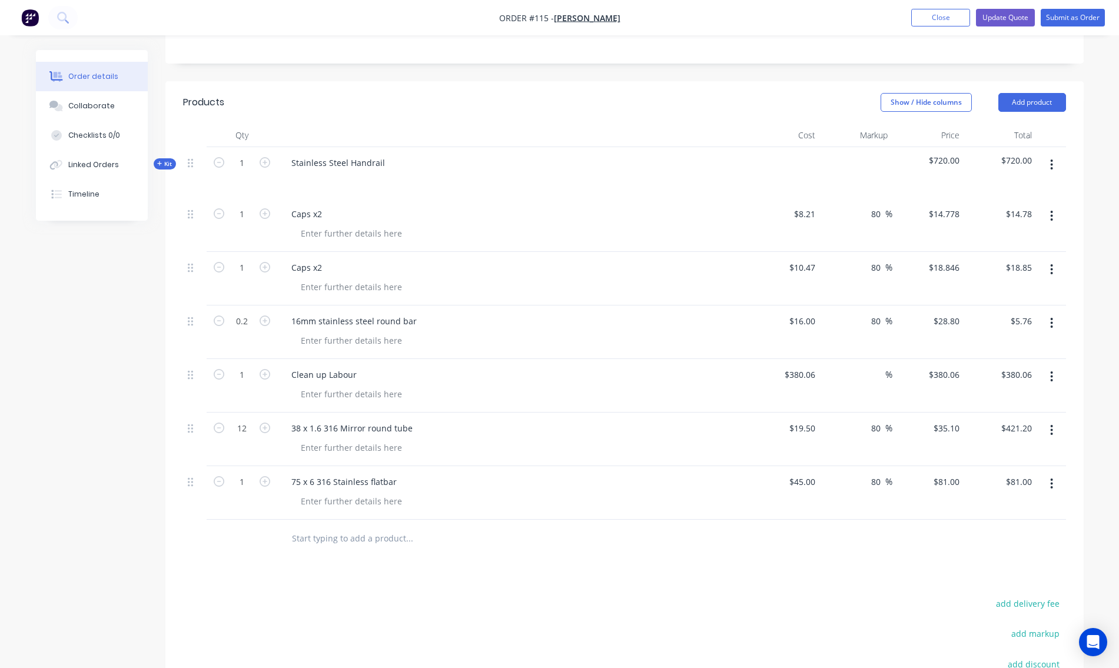
click at [302, 543] on input "text" at bounding box center [409, 539] width 236 height 24
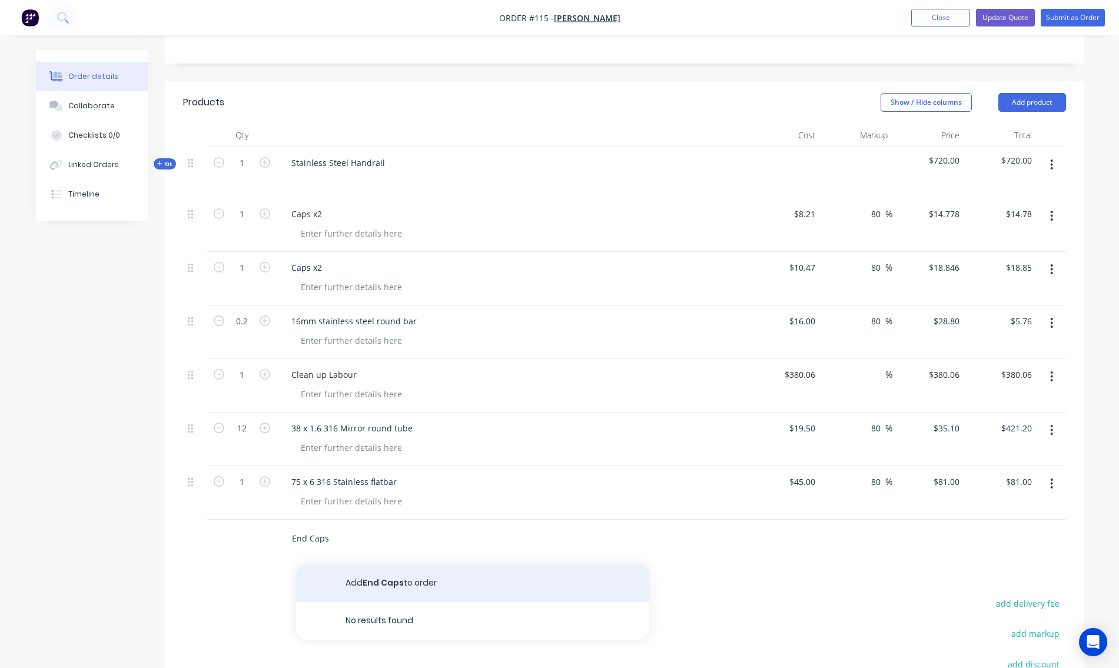
type input "End Caps"
click at [393, 585] on button "Add End Caps to order" at bounding box center [472, 584] width 353 height 38
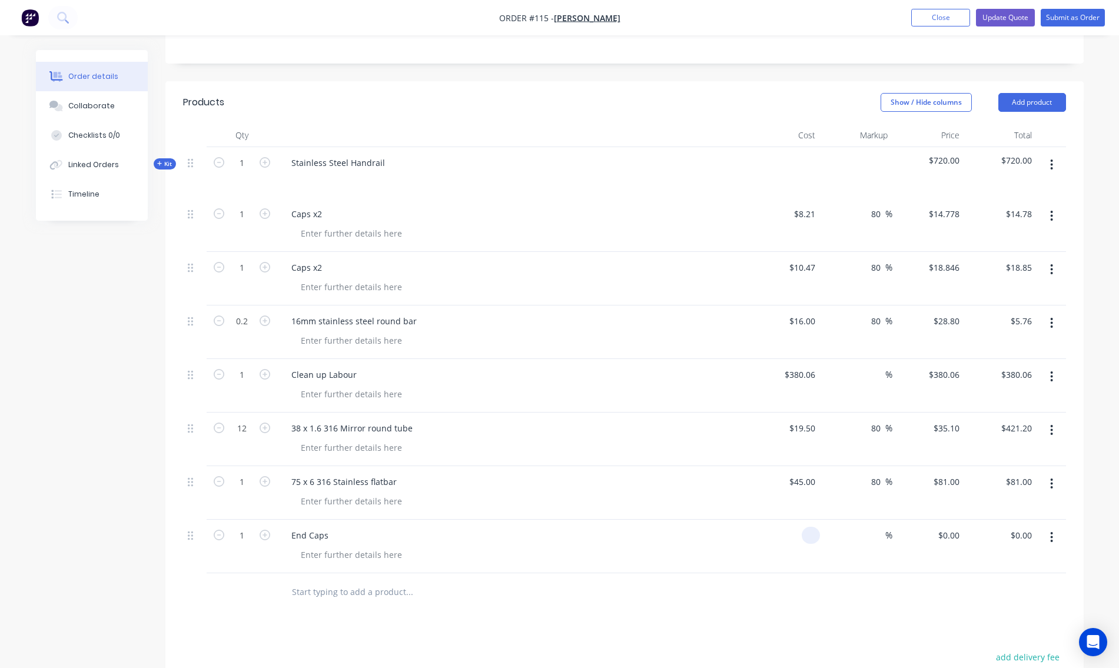
click at [795, 542] on div at bounding box center [784, 547] width 72 height 54
type input "$8.21"
click at [886, 533] on span "%" at bounding box center [889, 536] width 7 height 14
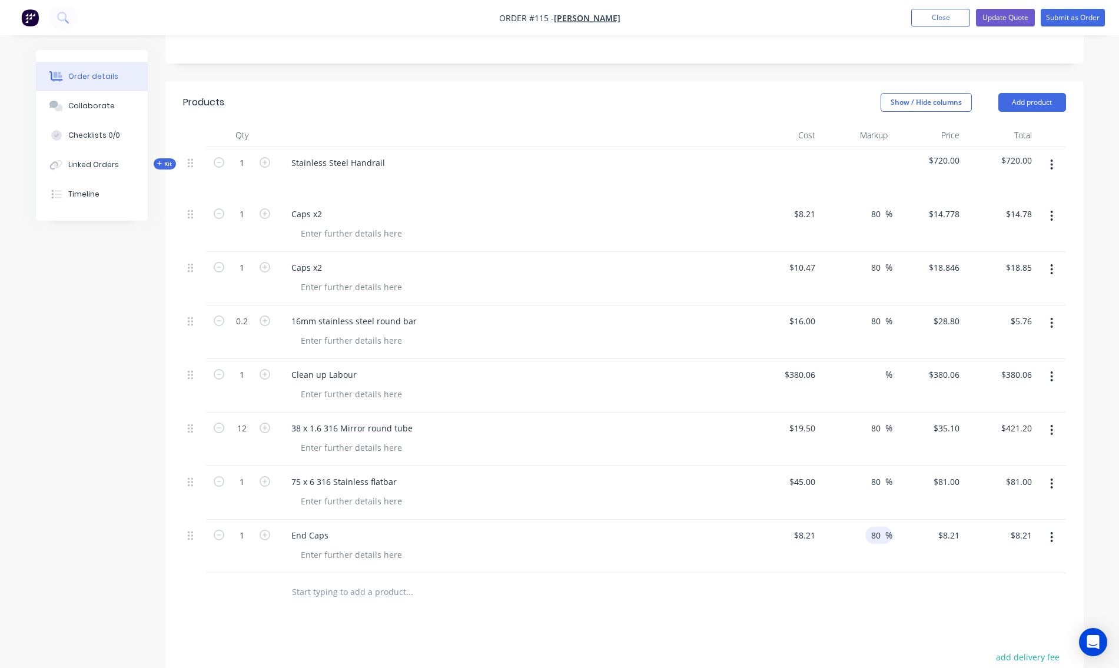
type input "80"
type input "$14.778"
type input "$14.78"
click at [854, 589] on div at bounding box center [624, 593] width 883 height 38
click at [1052, 213] on icon "button" at bounding box center [1051, 216] width 3 height 13
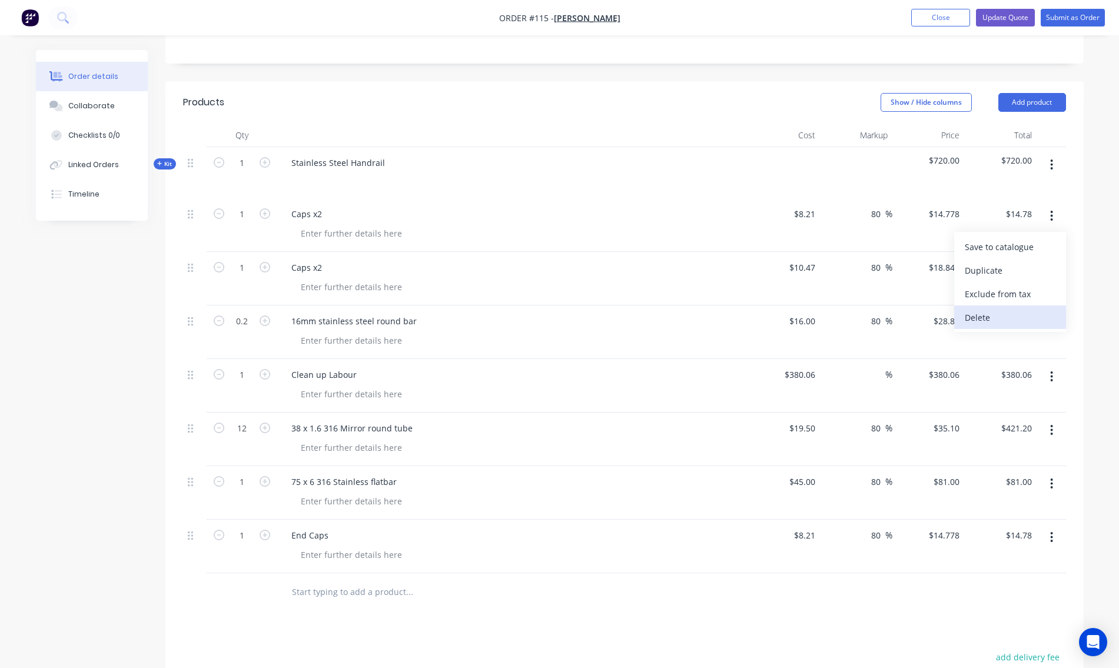
click at [1020, 319] on div "Delete" at bounding box center [1010, 317] width 91 height 17
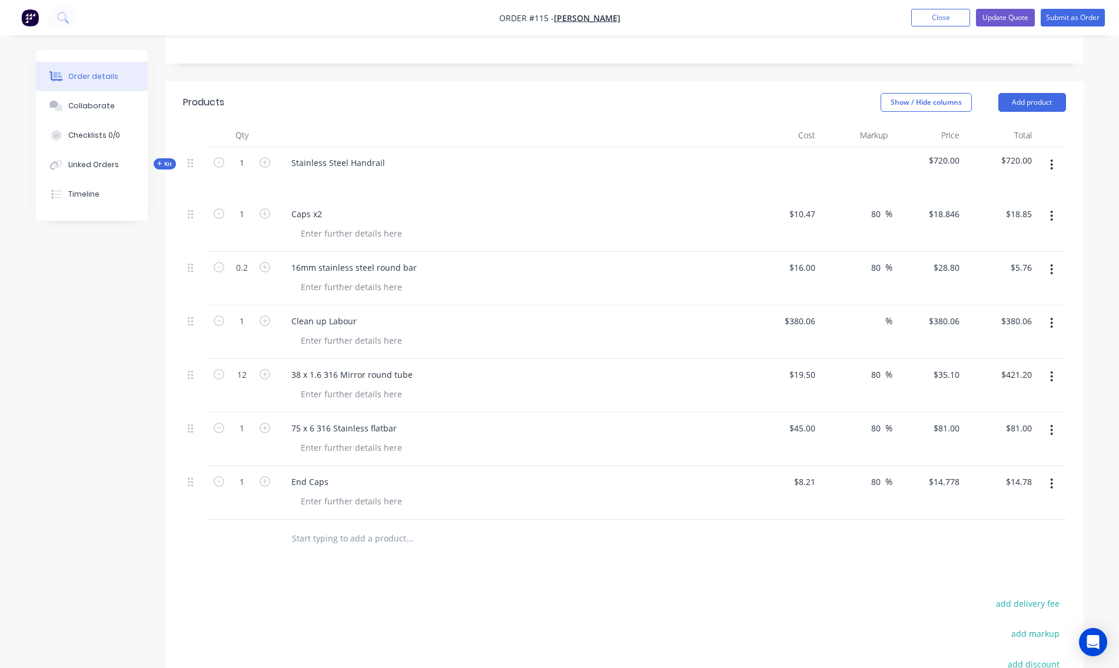
click at [1052, 165] on icon "button" at bounding box center [1052, 165] width 2 height 11
click at [1036, 217] on div "Add product to kit" at bounding box center [1010, 219] width 91 height 17
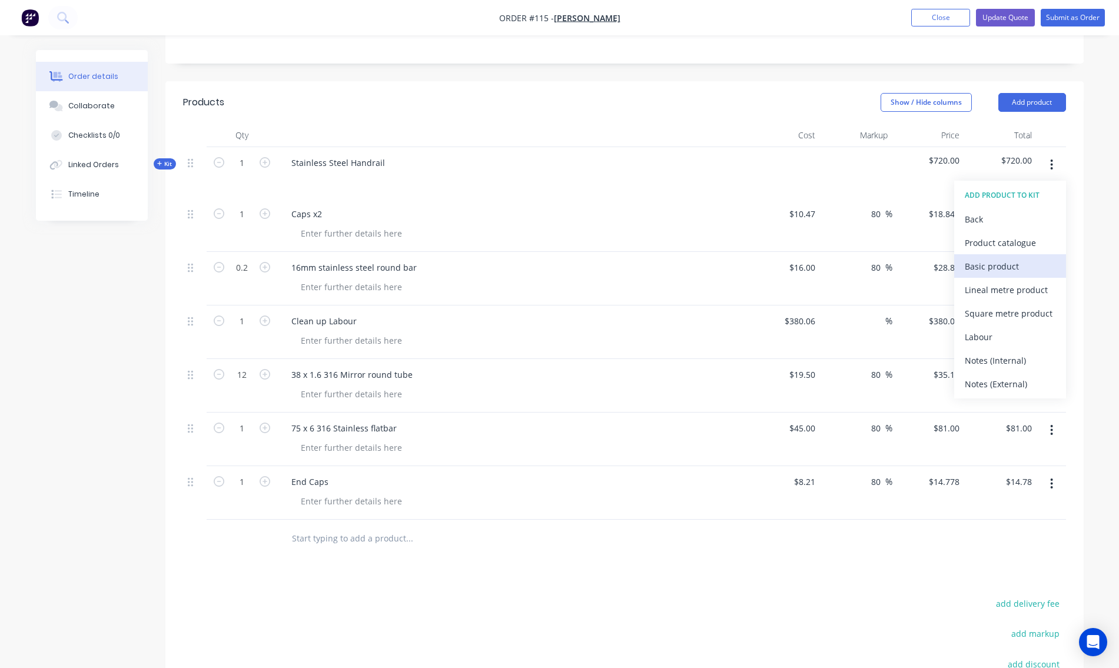
click at [1013, 261] on div "Basic product" at bounding box center [1010, 266] width 91 height 17
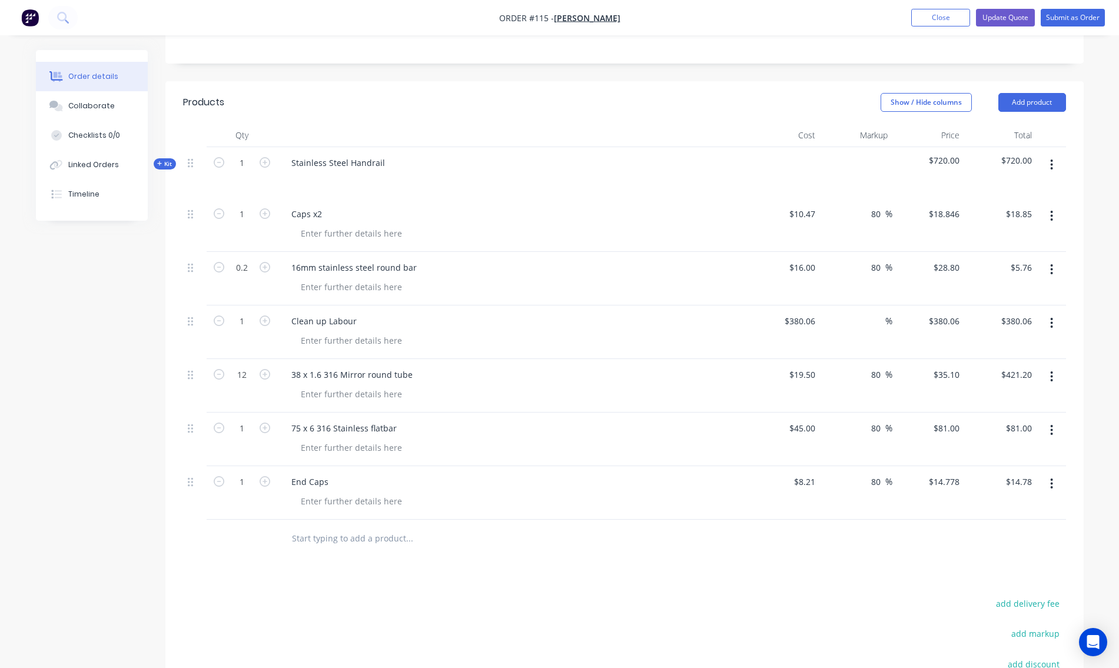
click at [331, 545] on input "text" at bounding box center [409, 539] width 236 height 24
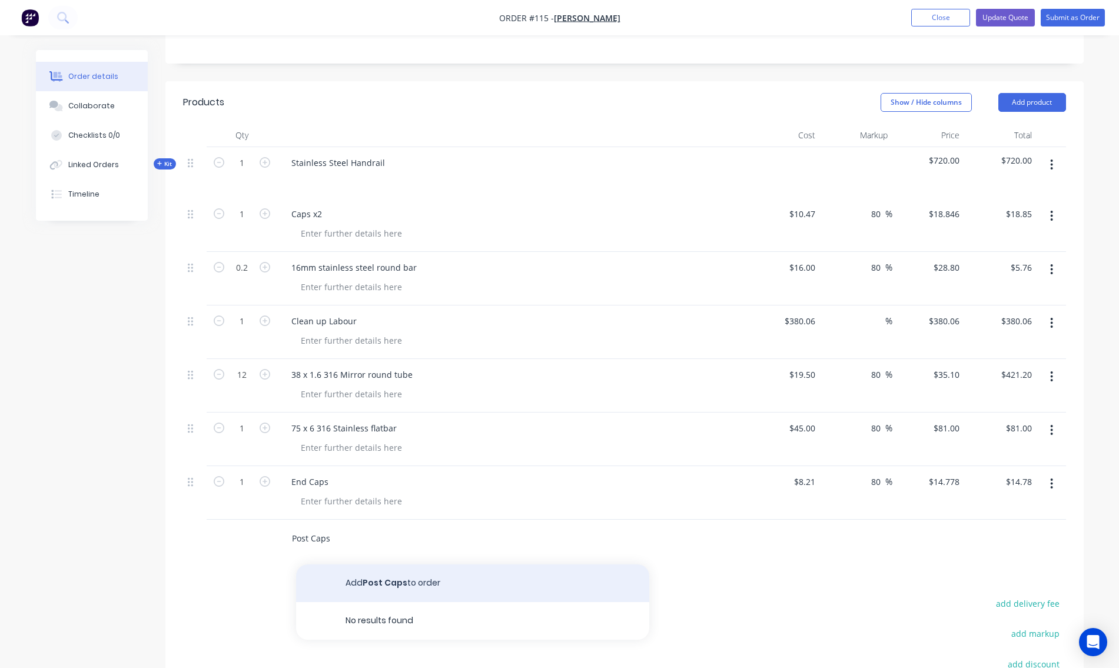
type input "Post Caps"
click at [385, 584] on button "Add Post Caps to order" at bounding box center [472, 584] width 353 height 38
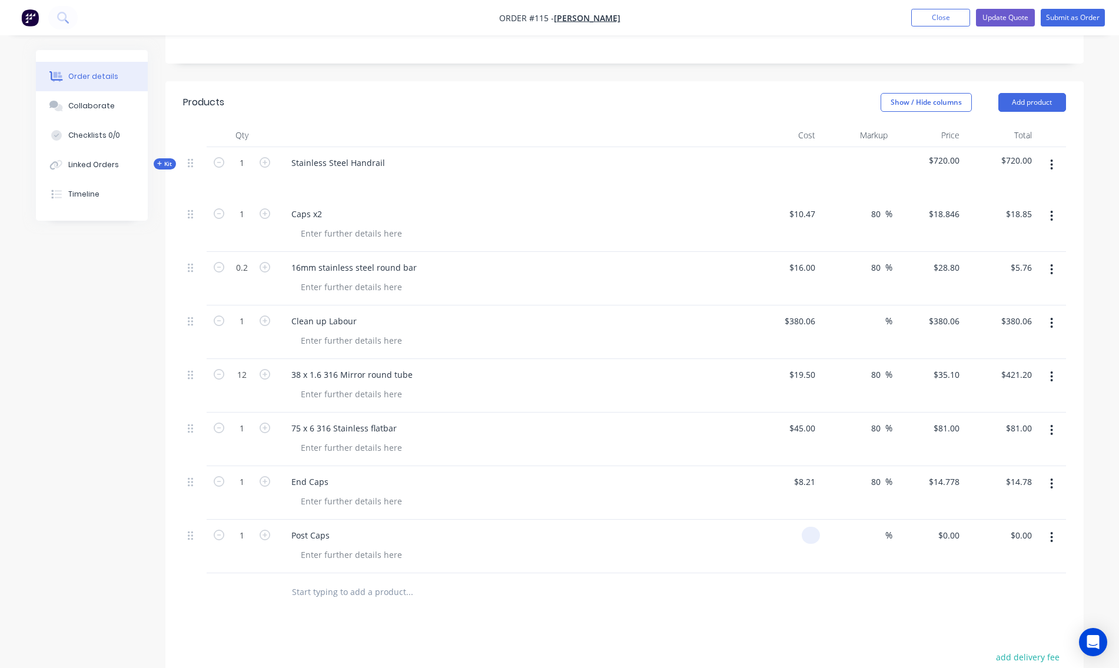
drag, startPoint x: 820, startPoint y: 532, endPoint x: 795, endPoint y: 539, distance: 25.9
click at [795, 539] on div at bounding box center [784, 547] width 72 height 54
type input "$10.47"
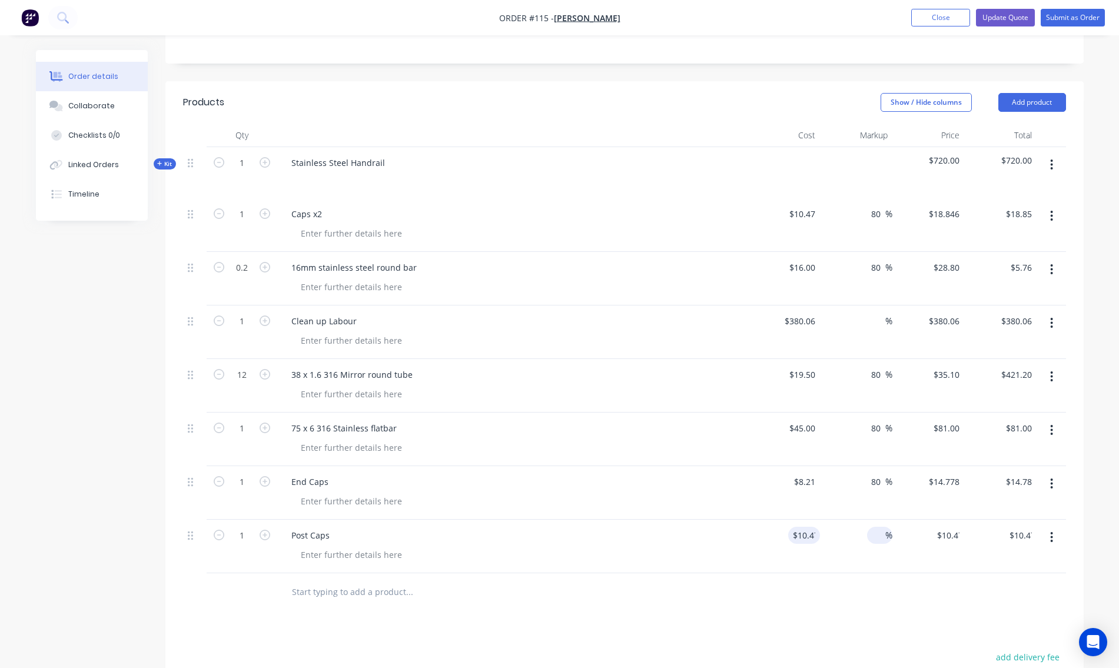
click at [876, 536] on input at bounding box center [879, 535] width 14 height 17
type input "80"
type input "$18.846"
type input "$18.85"
click at [261, 536] on icon "button" at bounding box center [265, 535] width 11 height 11
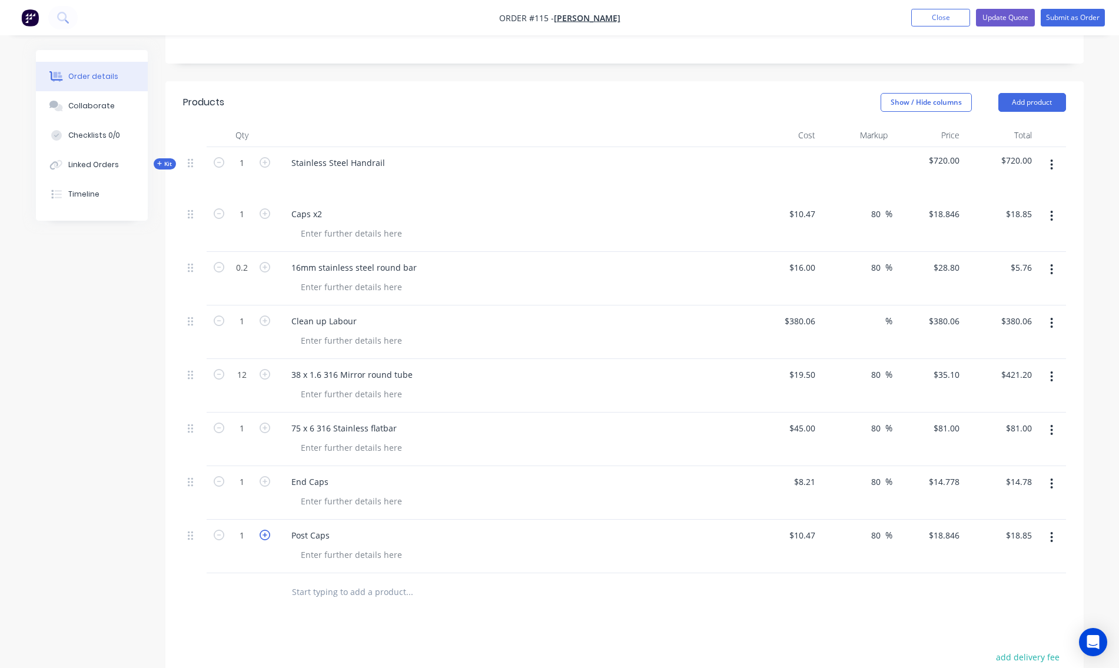
type input "2"
type input "$37.69"
click at [267, 482] on icon "button" at bounding box center [265, 481] width 11 height 11
type input "2"
type input "$29.56"
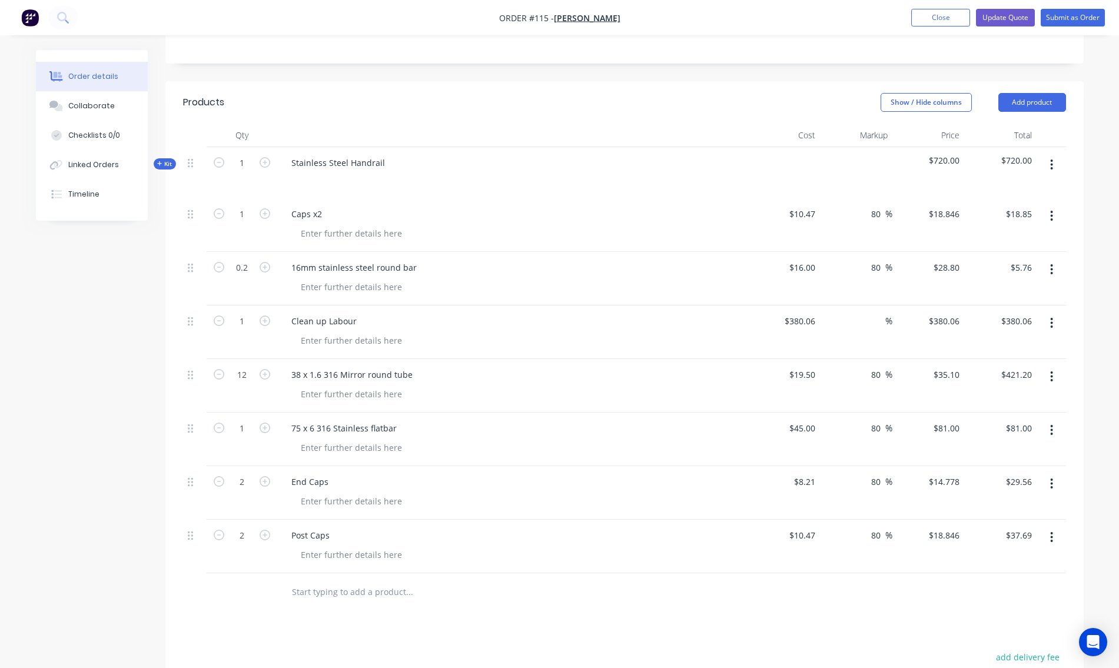
click at [1049, 214] on button "button" at bounding box center [1052, 216] width 28 height 21
click at [978, 320] on div "Delete" at bounding box center [1010, 317] width 91 height 17
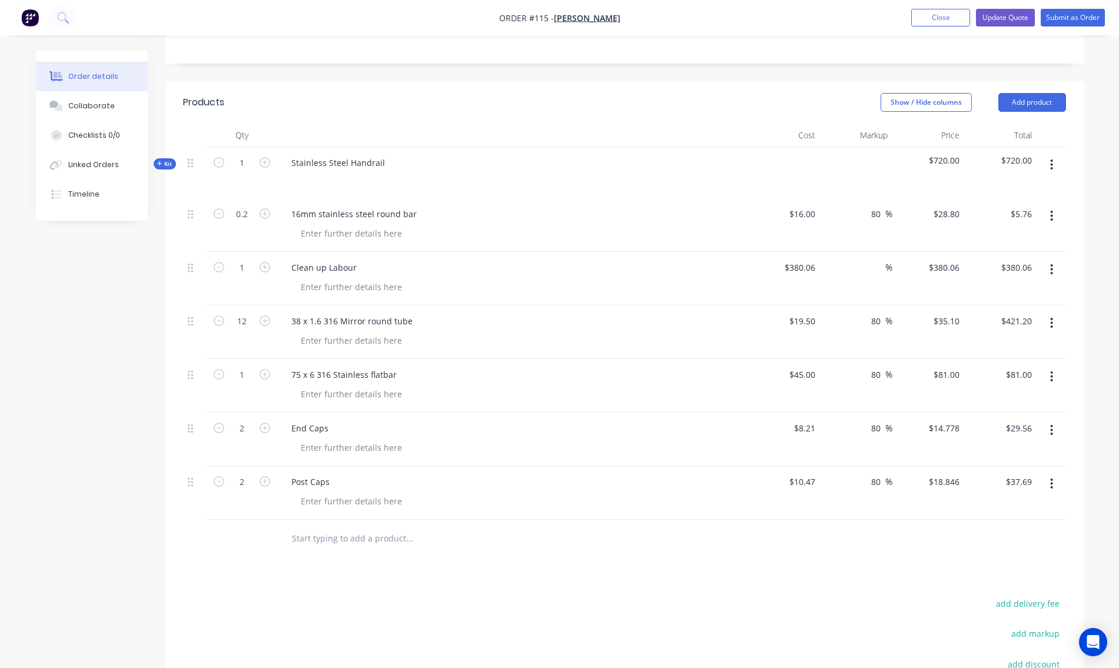
click at [1053, 164] on icon "button" at bounding box center [1052, 165] width 2 height 11
click at [1021, 219] on div "Add product to kit" at bounding box center [1010, 219] width 91 height 17
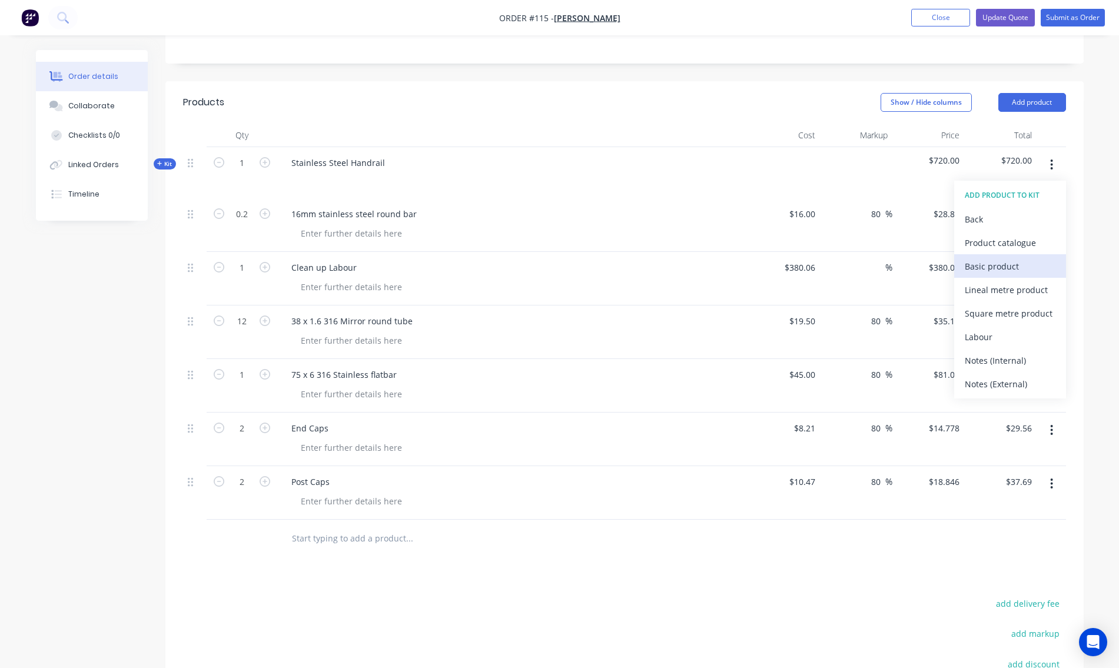
click at [989, 266] on div "Basic product" at bounding box center [1010, 266] width 91 height 17
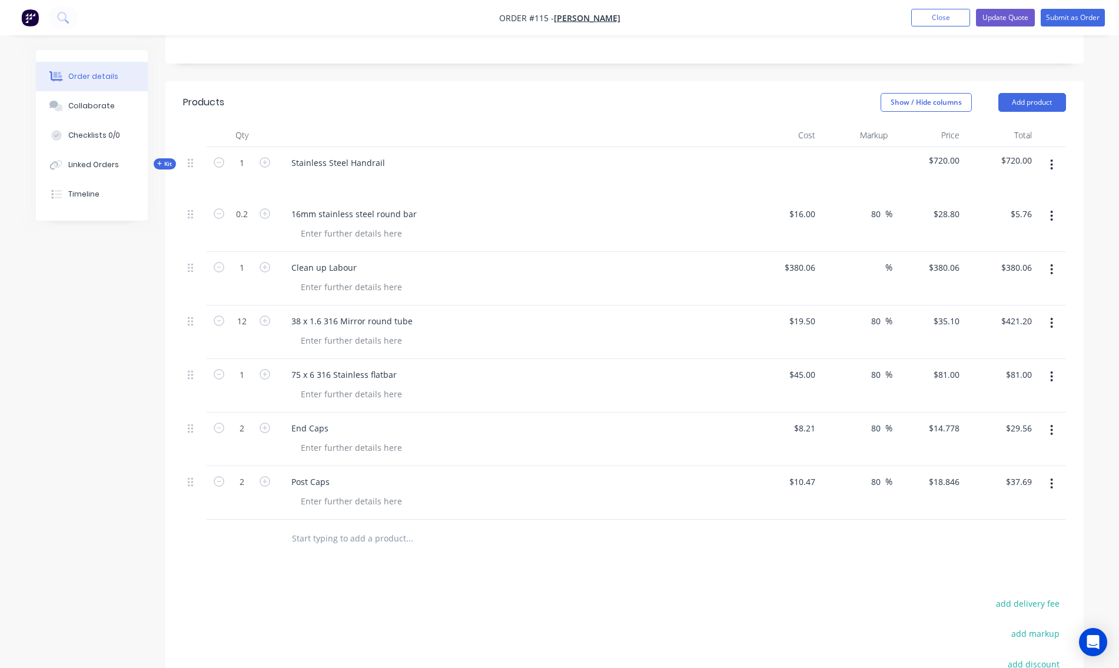
click at [313, 547] on input "text" at bounding box center [409, 539] width 236 height 24
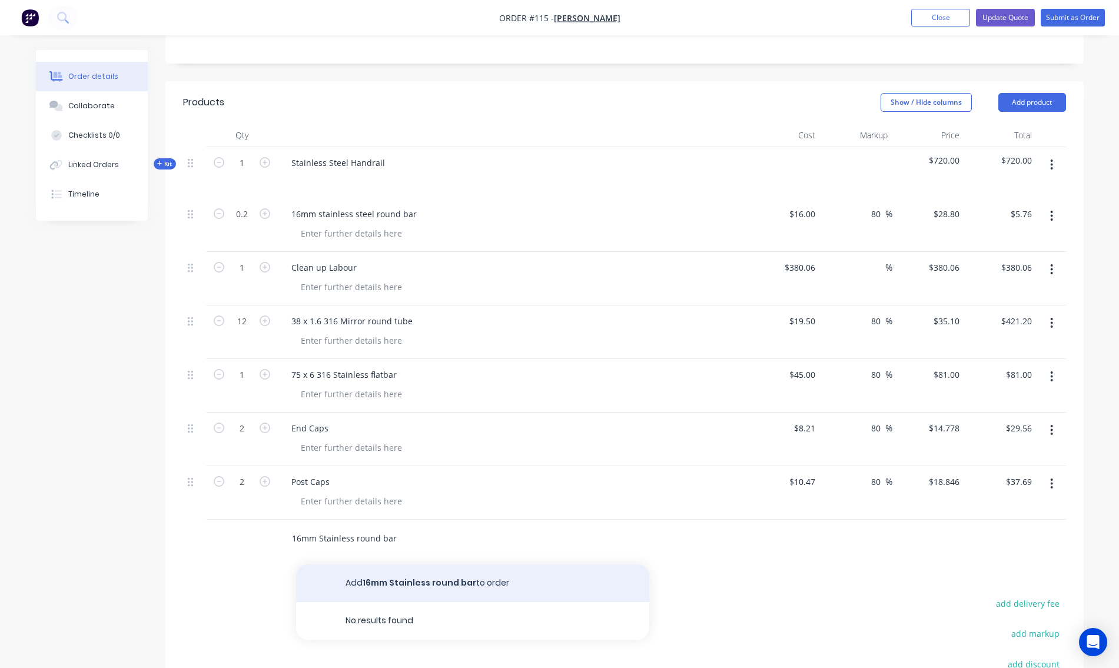
type input "16mm Stainless round bar"
click at [371, 590] on button "Add 16mm Stainless round bar to order" at bounding box center [472, 584] width 353 height 38
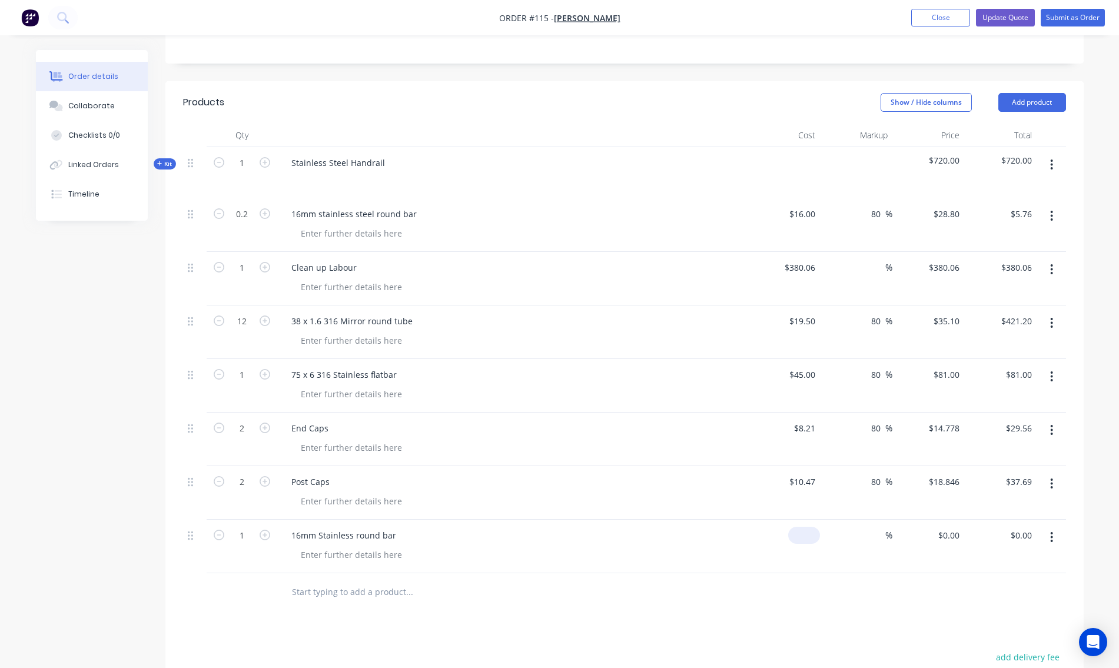
click at [806, 535] on div "$0.00" at bounding box center [804, 535] width 32 height 17
type input "$16.00"
click at [872, 537] on input at bounding box center [879, 535] width 14 height 17
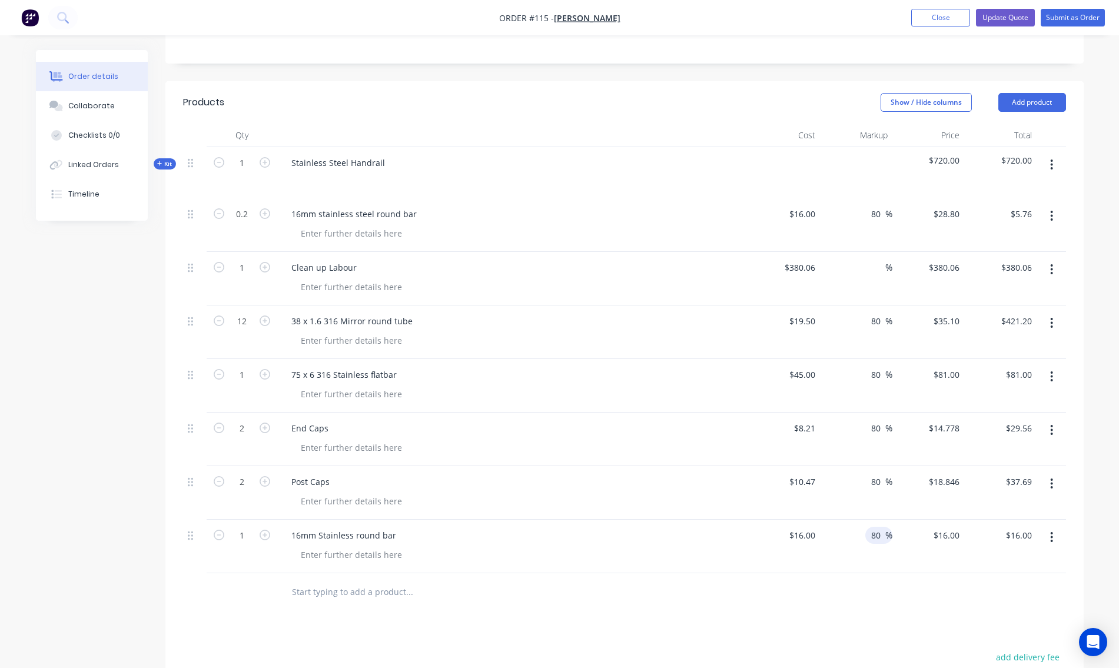
type input "80"
type input "$28.80"
click at [859, 554] on div "80 80 %" at bounding box center [856, 547] width 72 height 54
type input "0.2"
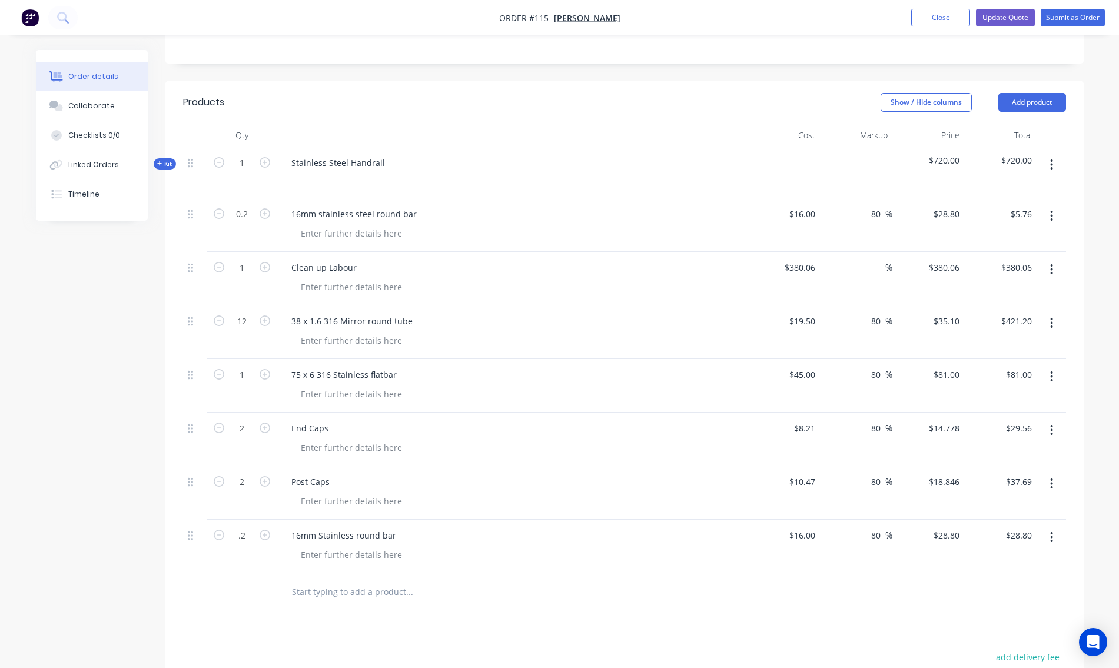
type input "$5.76"
click at [419, 554] on div at bounding box center [517, 554] width 452 height 17
click at [1050, 214] on button "button" at bounding box center [1052, 216] width 28 height 21
click at [1010, 315] on div "Delete" at bounding box center [1010, 317] width 91 height 17
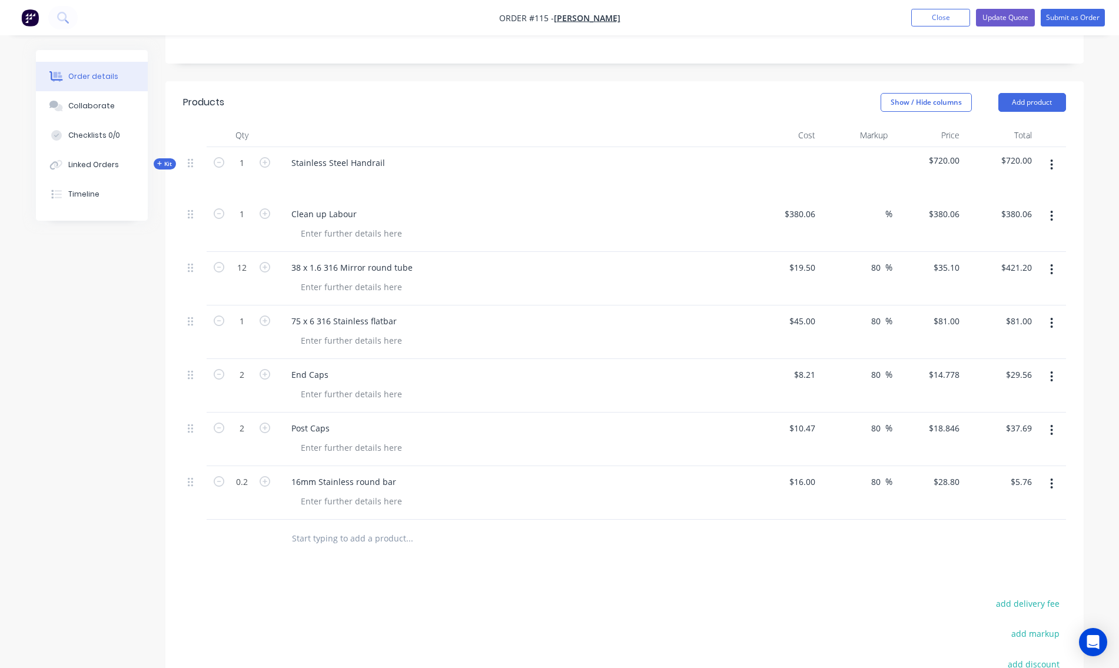
click at [1054, 160] on button "button" at bounding box center [1052, 164] width 28 height 21
click at [1012, 219] on div "Add product to kit" at bounding box center [1010, 219] width 91 height 17
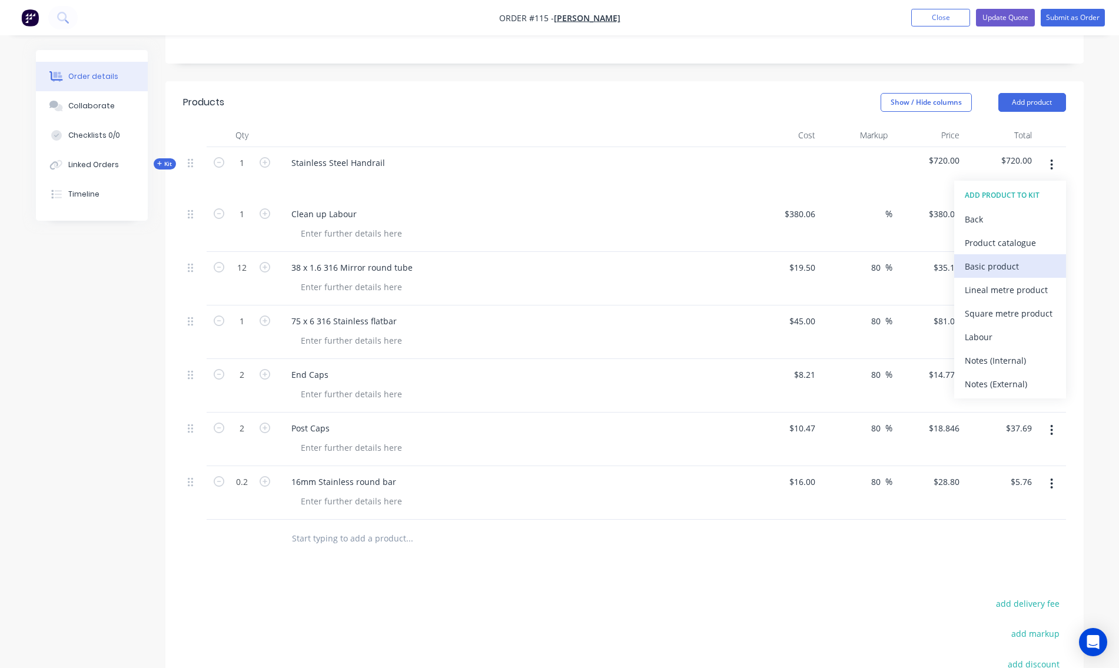
click at [1005, 264] on div "Basic product" at bounding box center [1010, 266] width 91 height 17
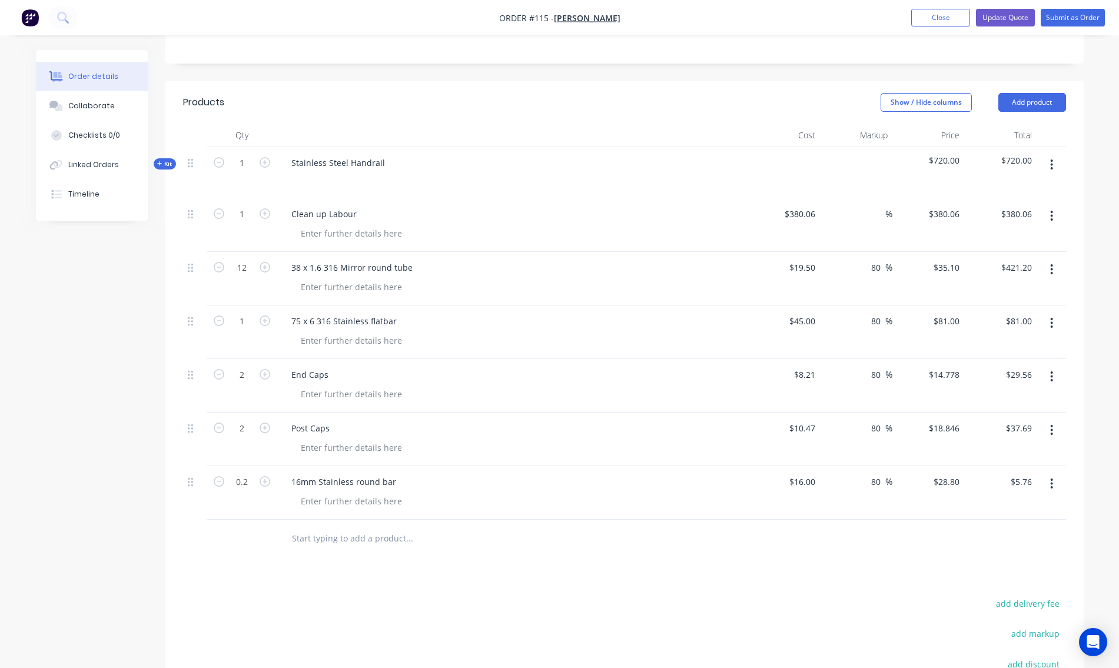
click at [331, 543] on input "text" at bounding box center [409, 539] width 236 height 24
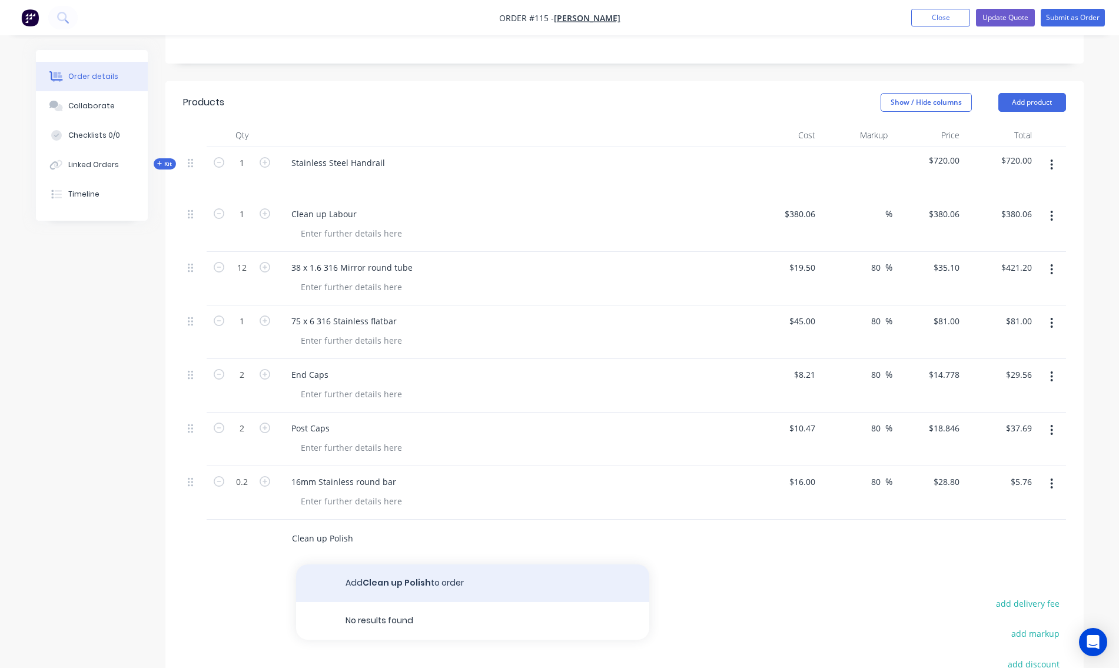
type input "Clean up Polish"
click at [405, 588] on button "Add Clean up Polish to order" at bounding box center [472, 584] width 353 height 38
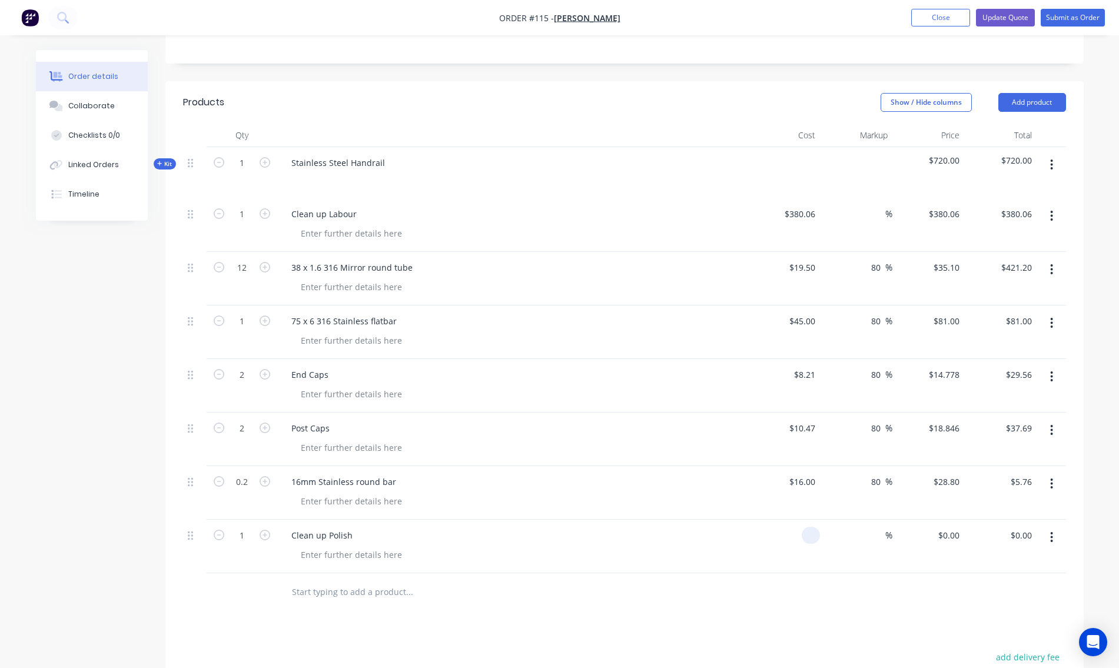
click at [805, 538] on div at bounding box center [811, 535] width 18 height 17
type input "$380.06"
click at [887, 538] on span "%" at bounding box center [889, 536] width 7 height 14
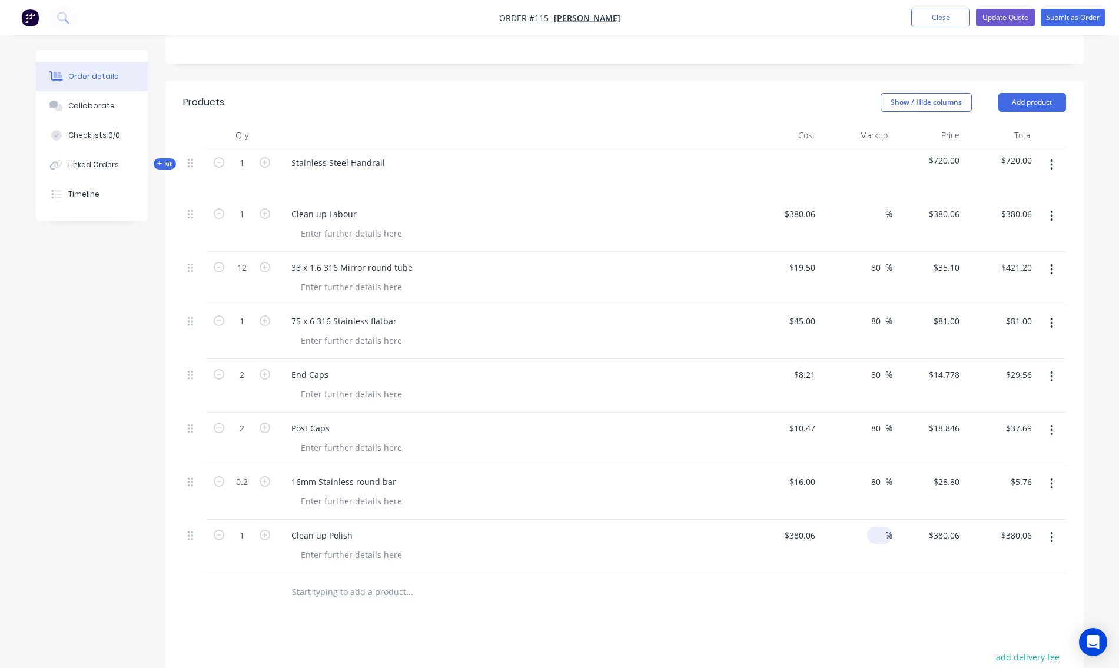
click at [891, 564] on div "%" at bounding box center [856, 547] width 72 height 54
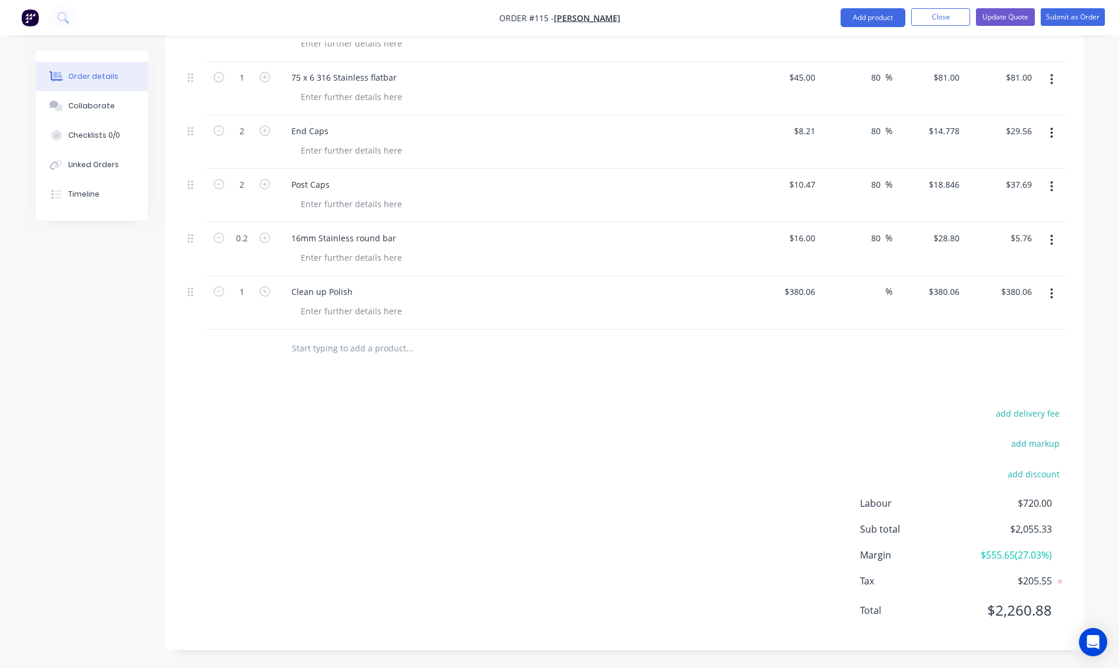
scroll to position [303, 0]
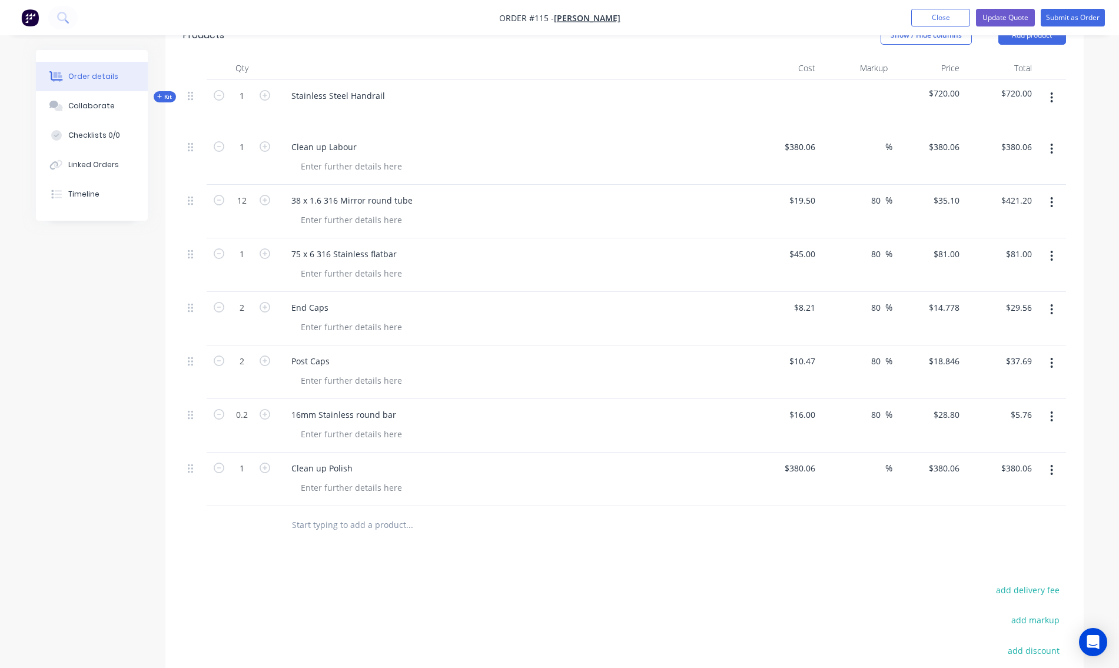
click at [1050, 150] on icon "button" at bounding box center [1051, 148] width 3 height 13
click at [986, 256] on div "Delete" at bounding box center [1010, 250] width 91 height 17
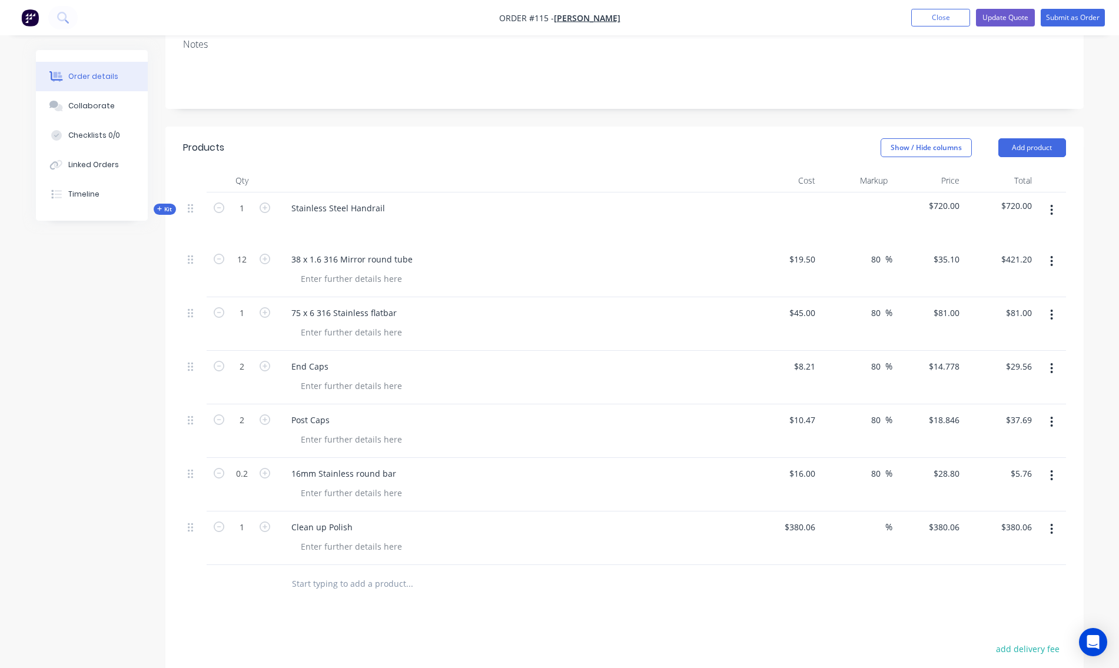
scroll to position [131, 0]
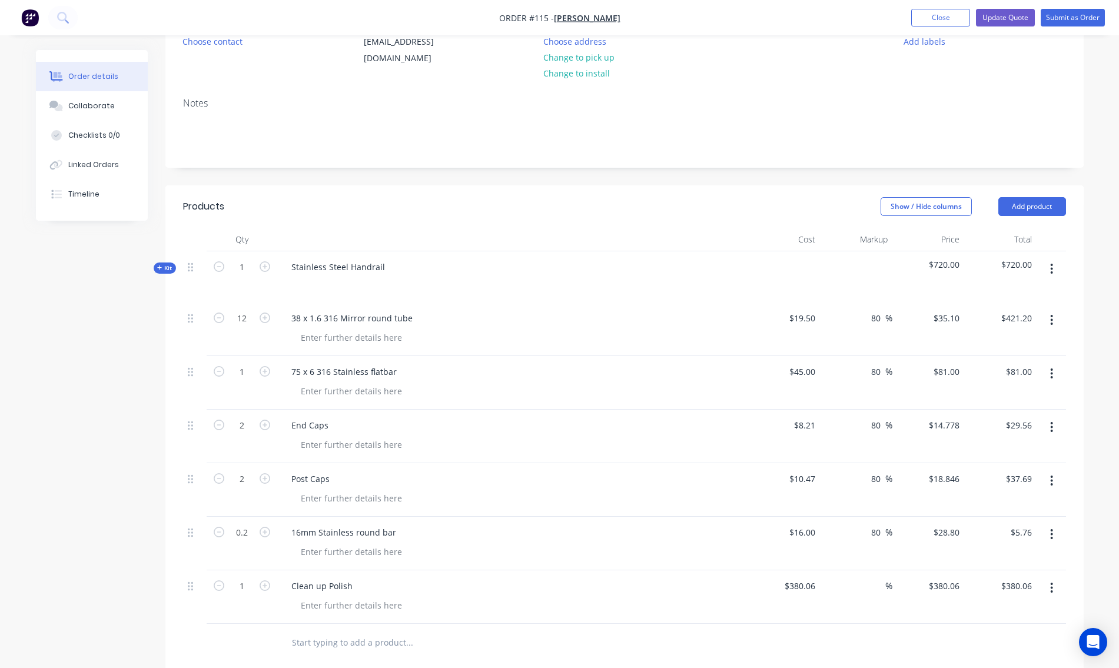
click at [163, 268] on span "Kit" at bounding box center [164, 268] width 15 height 9
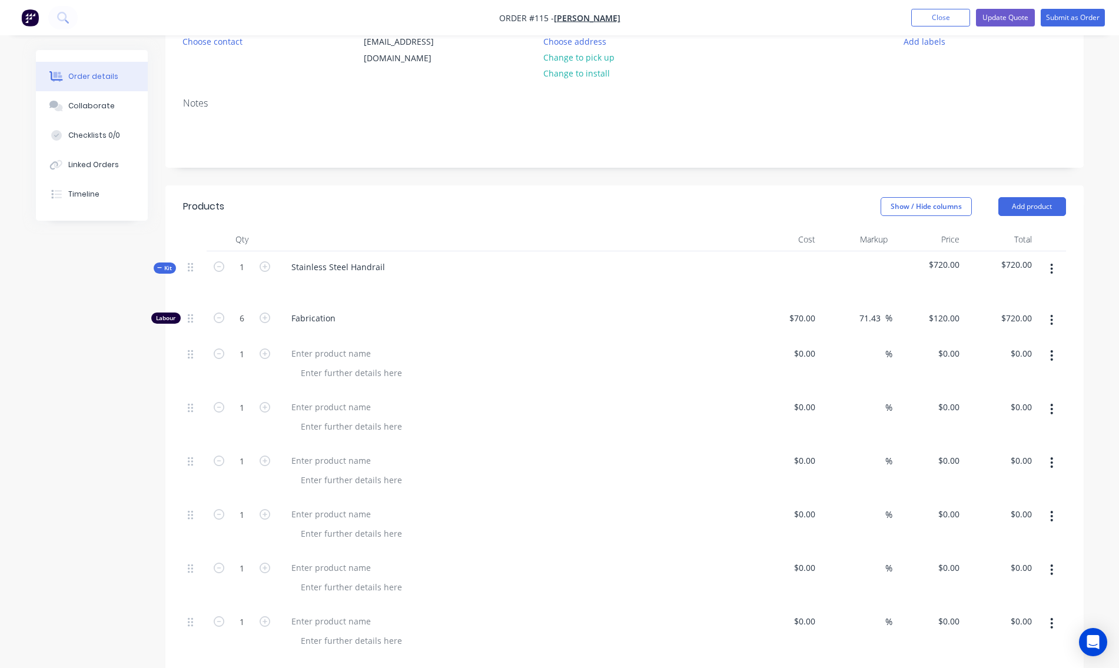
scroll to position [0, 0]
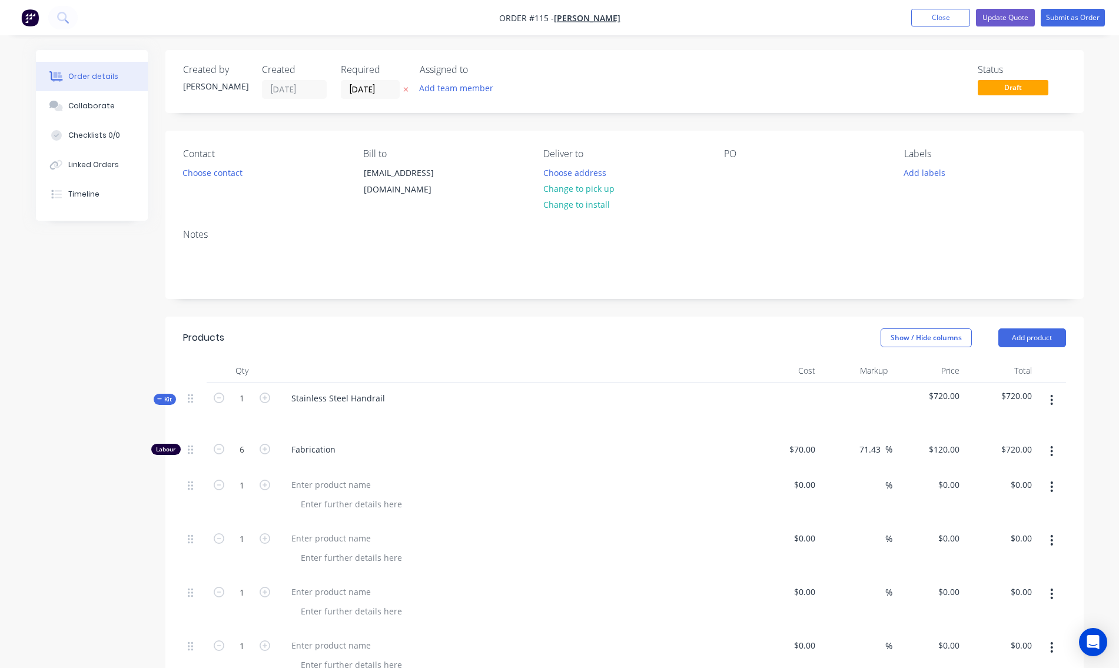
click at [164, 395] on span "Kit" at bounding box center [164, 399] width 15 height 9
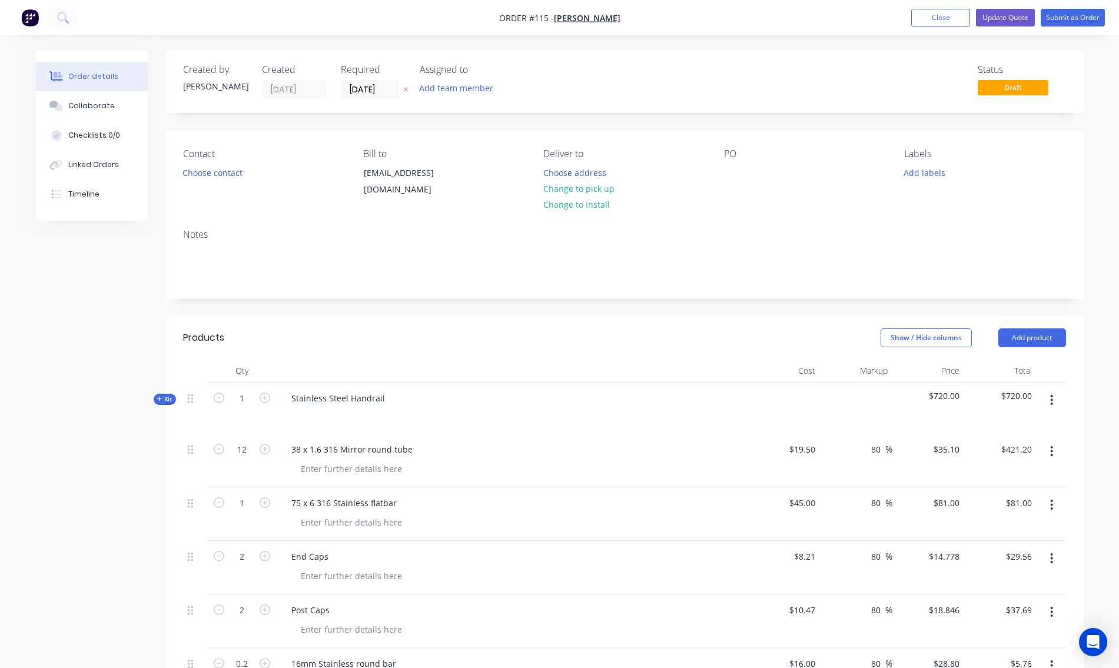
click at [164, 395] on span "Kit" at bounding box center [164, 399] width 15 height 9
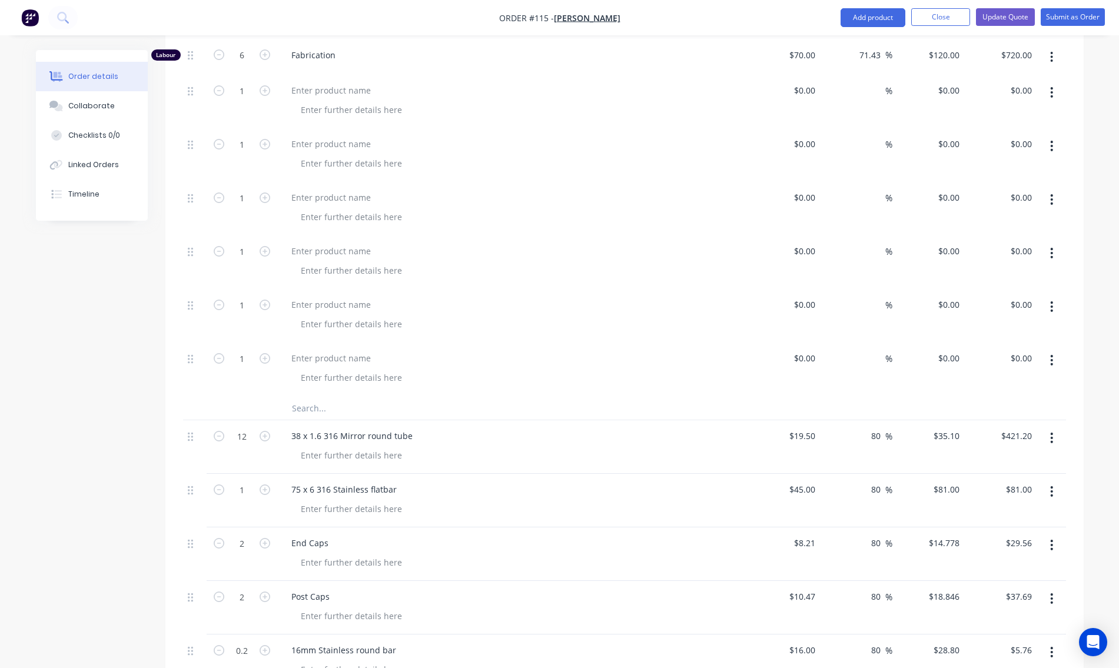
scroll to position [277, 0]
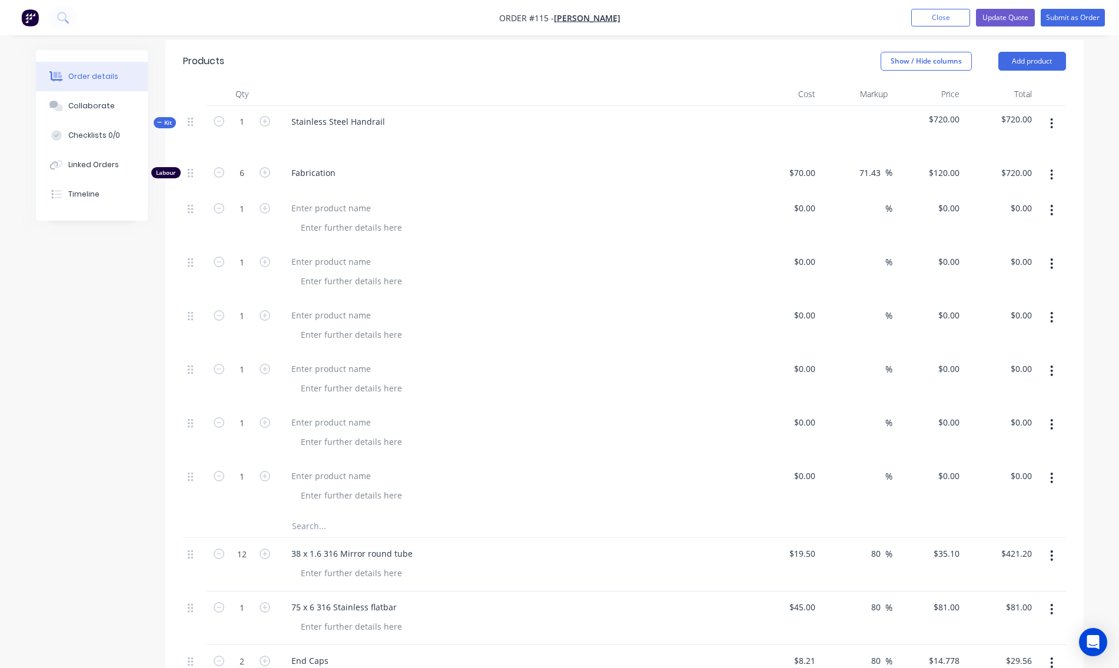
click at [167, 121] on span "Kit" at bounding box center [164, 122] width 15 height 9
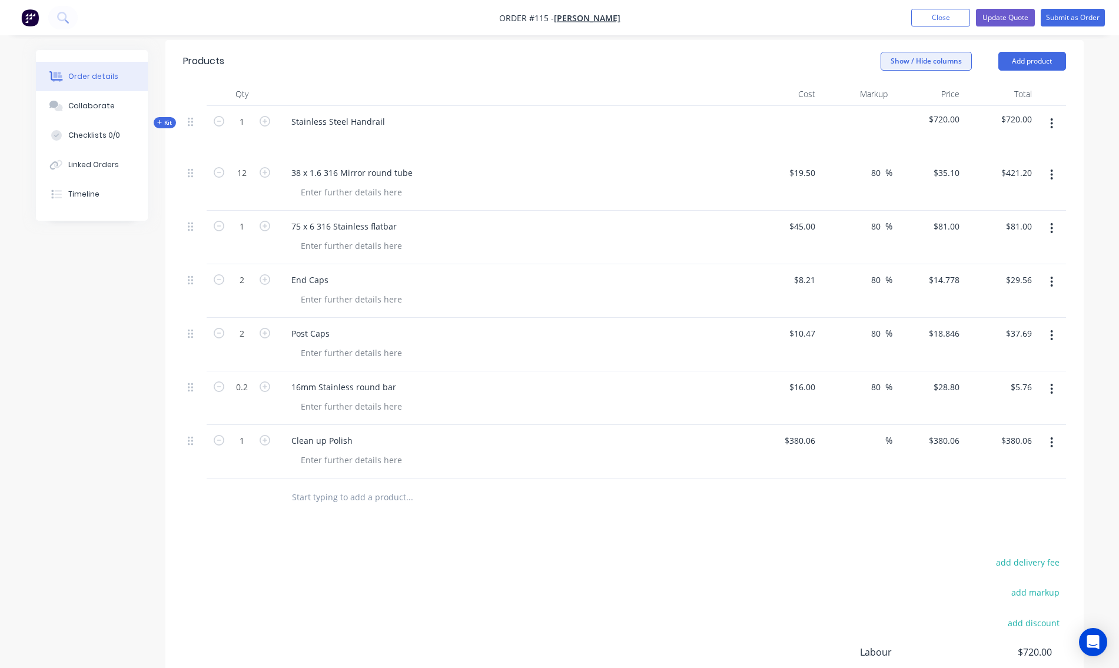
click at [951, 61] on button "Show / Hide columns" at bounding box center [926, 61] width 91 height 19
click at [899, 116] on span at bounding box center [900, 116] width 10 height 10
click at [886, 111] on input "Markup" at bounding box center [886, 111] width 0 height 0
click at [900, 99] on span at bounding box center [900, 100] width 10 height 10
click at [886, 95] on input "Cost" at bounding box center [886, 95] width 0 height 0
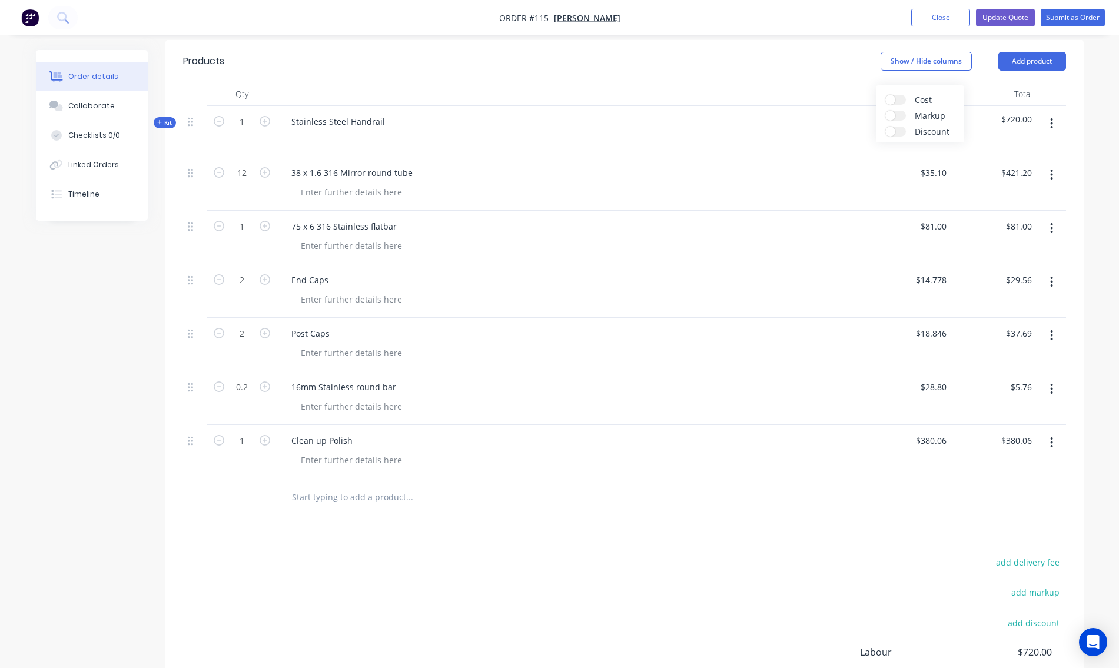
click at [797, 102] on div at bounding box center [571, 94] width 589 height 24
click at [1007, 21] on button "Update Quote" at bounding box center [1005, 18] width 59 height 18
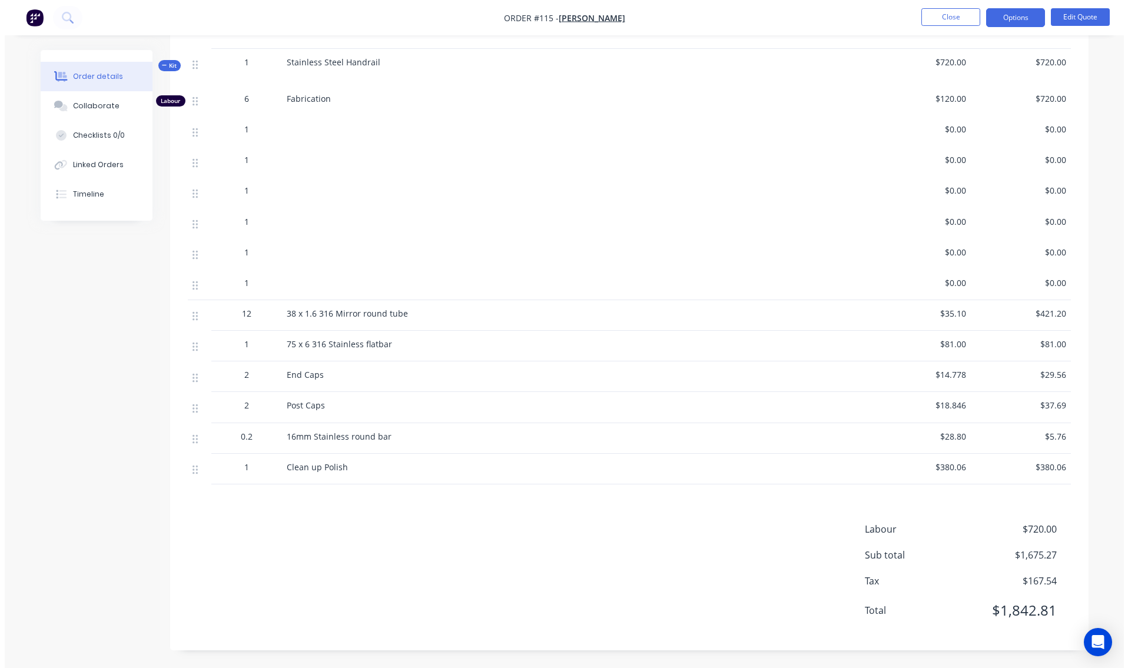
scroll to position [38, 0]
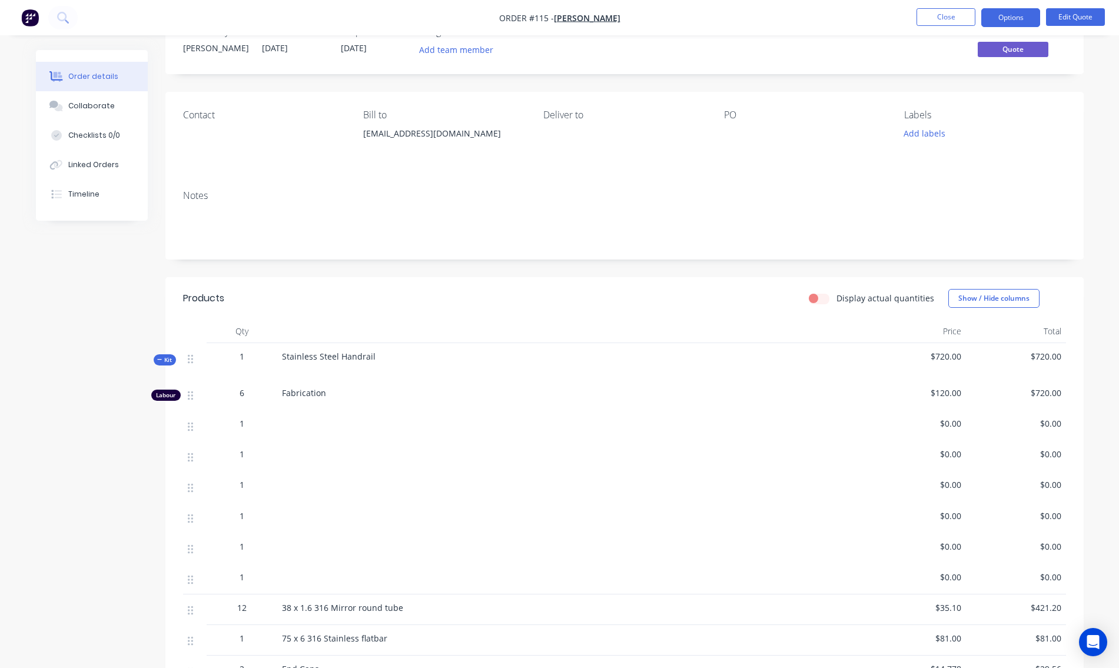
click at [163, 359] on span "Kit" at bounding box center [164, 360] width 15 height 9
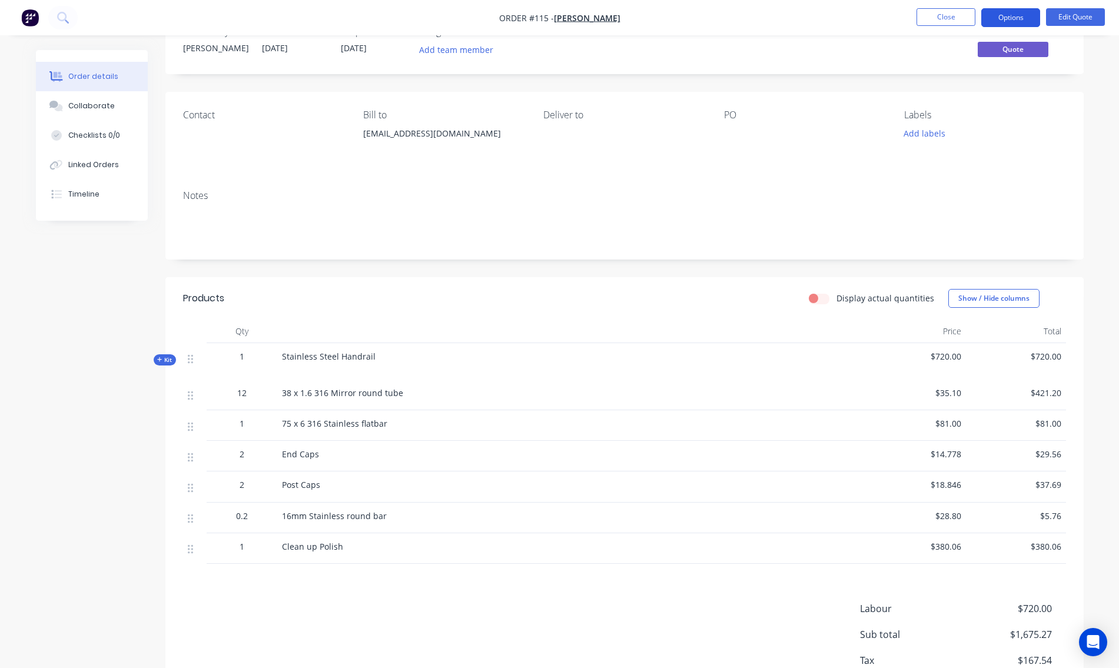
click at [1023, 20] on button "Options" at bounding box center [1011, 17] width 59 height 19
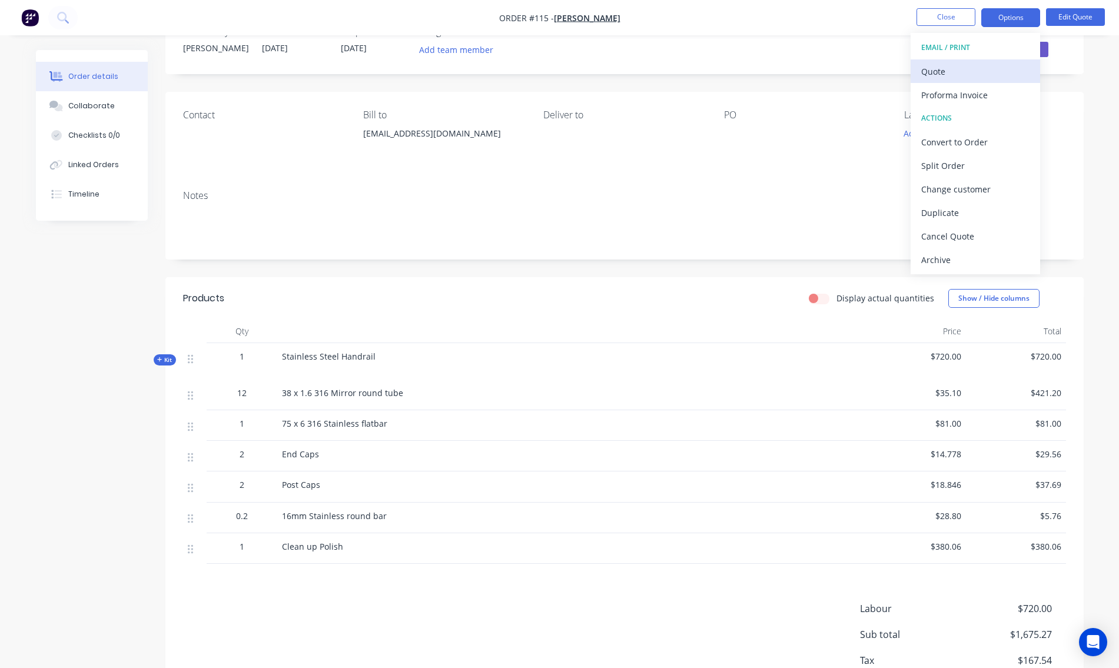
click at [962, 74] on div "Quote" at bounding box center [976, 71] width 108 height 17
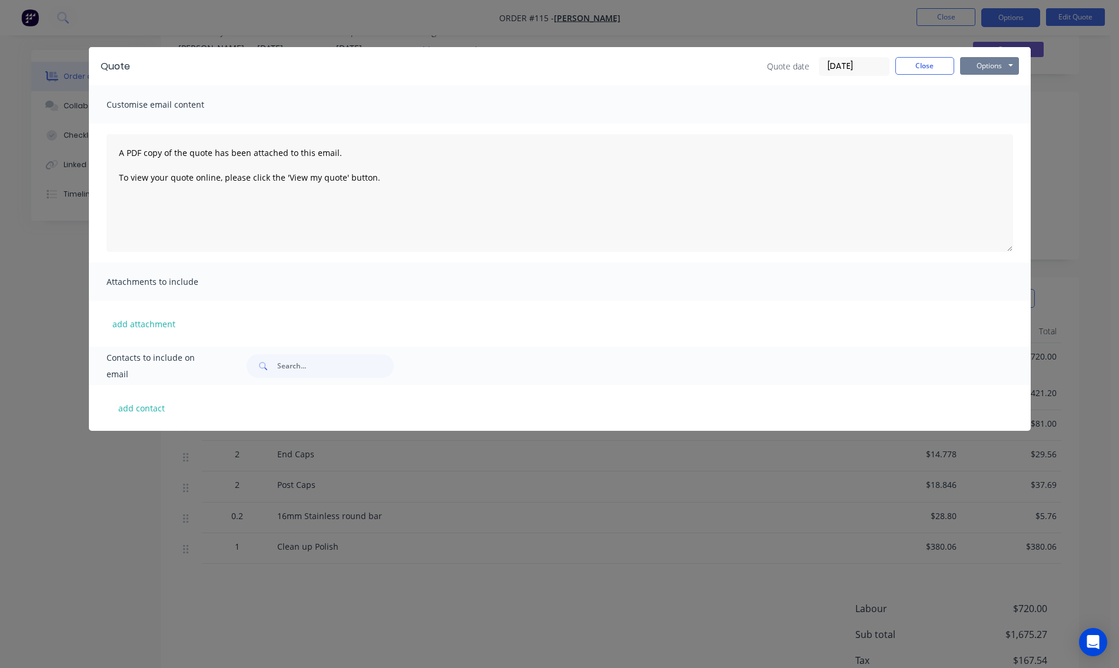
click at [990, 64] on button "Options" at bounding box center [989, 66] width 59 height 18
click at [987, 88] on button "Preview" at bounding box center [997, 86] width 75 height 19
